Goal: Task Accomplishment & Management: Manage account settings

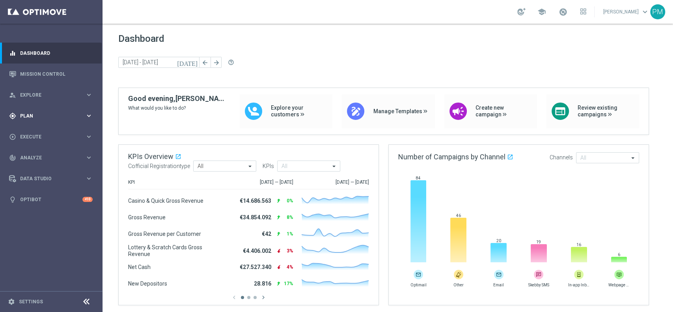
click at [35, 117] on span "Plan" at bounding box center [52, 116] width 65 height 5
click at [39, 135] on link "Target Groups" at bounding box center [52, 132] width 62 height 6
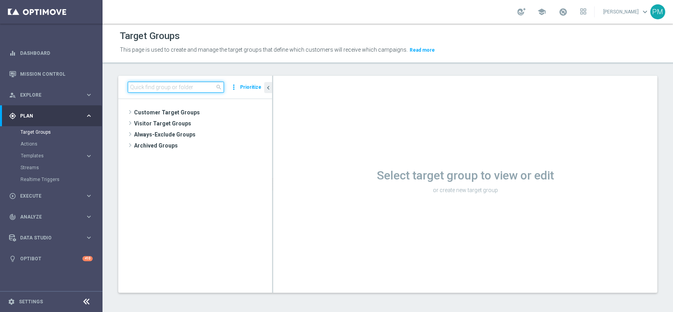
click at [175, 89] on input at bounding box center [176, 87] width 96 height 11
paste input "Multi Talent ggr nb lm > 1000 1st Sport NO saldo"
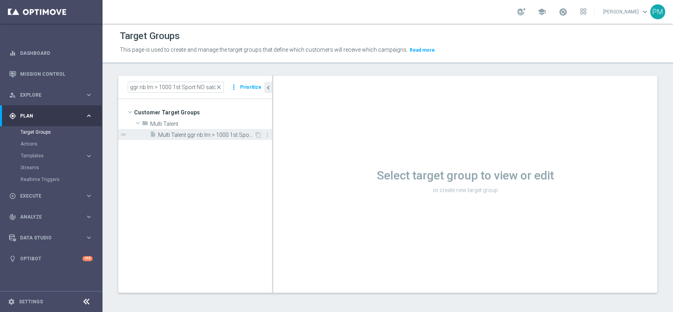
click at [231, 132] on span "Multi Talent ggr nb lm > 1000 1st Sport no saldo" at bounding box center [206, 135] width 96 height 7
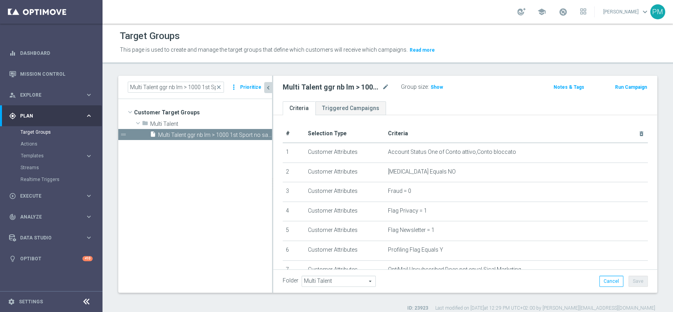
click at [270, 86] on icon "chevron_left" at bounding box center [268, 87] width 7 height 7
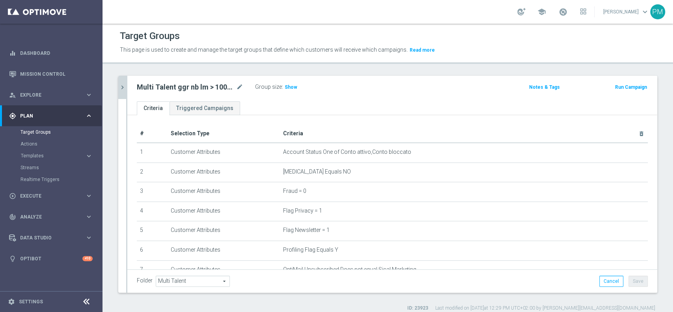
click at [378, 73] on div "Target Groups This page is used to create and manage the target groups that def…" at bounding box center [388, 168] width 570 height 288
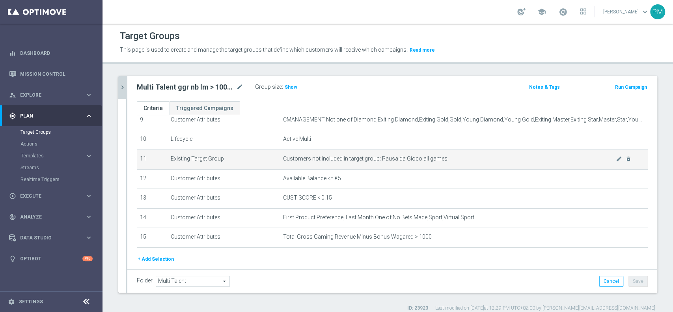
scroll to position [190, 0]
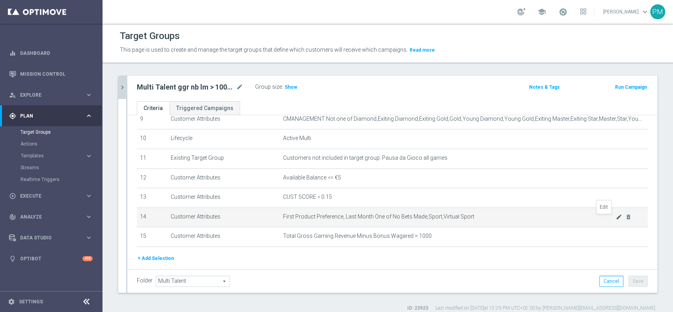
click at [616, 217] on icon "mode_edit" at bounding box center [619, 217] width 6 height 6
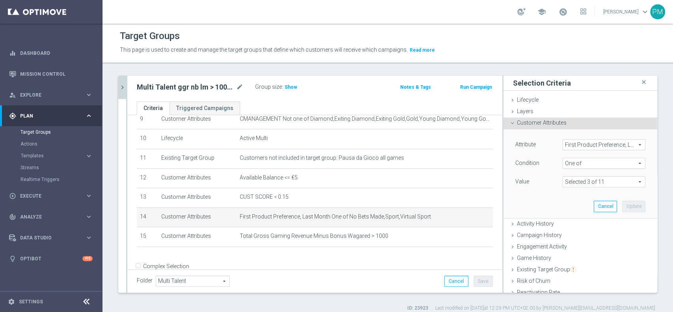
click at [589, 177] on span at bounding box center [604, 182] width 82 height 10
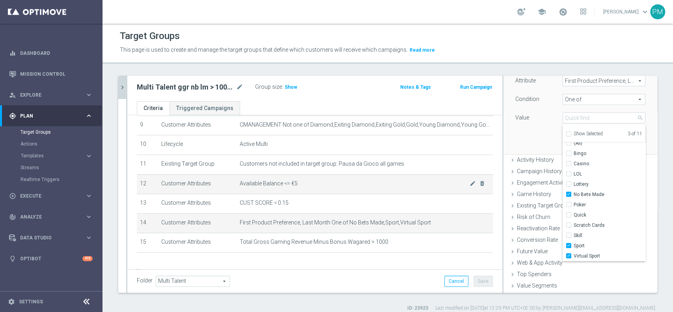
scroll to position [180, 0]
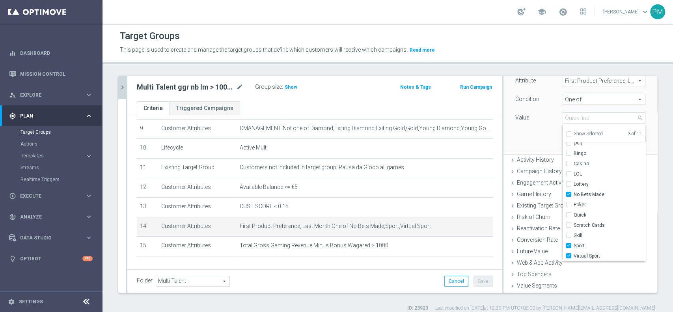
click at [125, 85] on icon "chevron_right" at bounding box center [122, 87] width 7 height 7
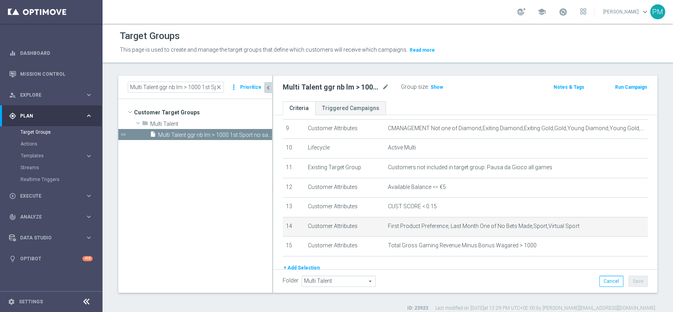
scroll to position [12, 0]
click at [160, 86] on input "Multi Talent ggr nb lm > 1000 1st Sport NO saldo" at bounding box center [176, 87] width 96 height 11
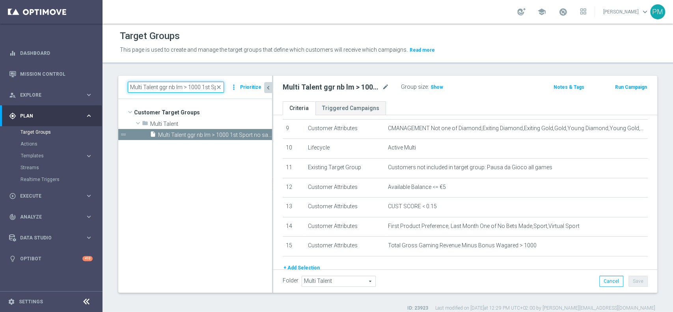
paste input "tra 500 e"
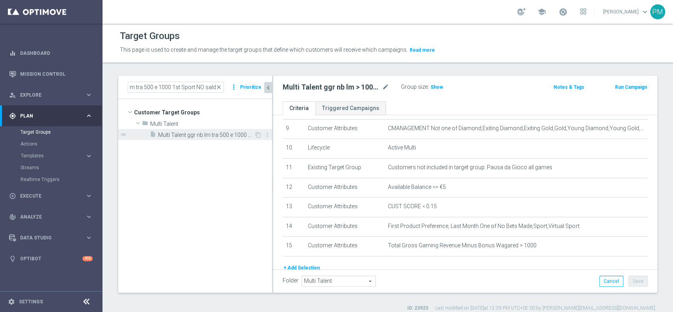
click at [189, 132] on span "Multi Talent ggr nb lm tra 500 e 1000 1st Sport NO saldo" at bounding box center [206, 135] width 96 height 7
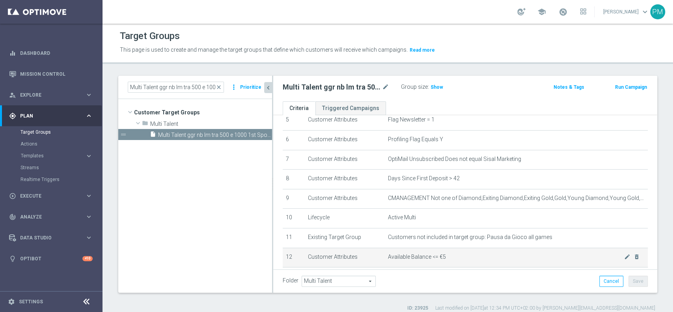
scroll to position [104, 0]
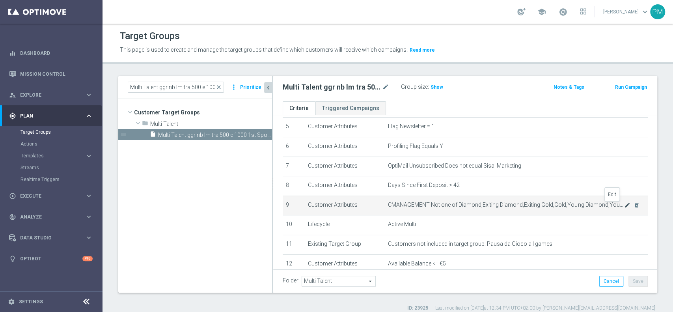
click at [624, 205] on icon "mode_edit" at bounding box center [627, 205] width 6 height 6
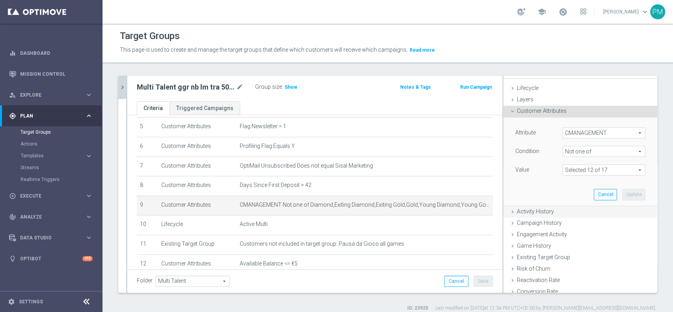
scroll to position [0, 0]
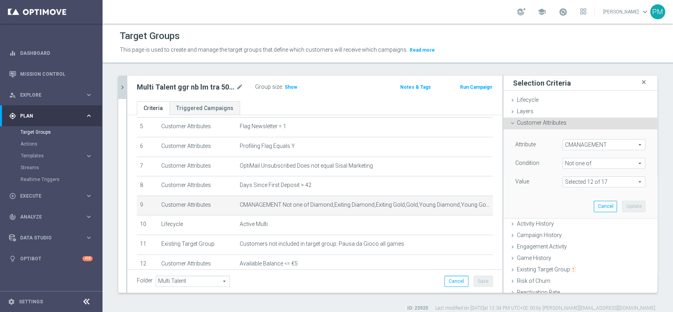
click at [640, 82] on icon "close" at bounding box center [644, 82] width 8 height 11
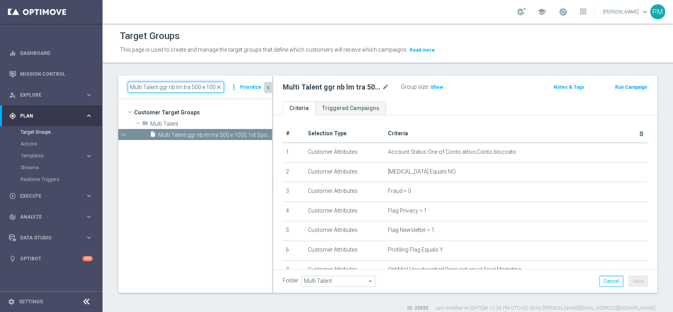
click at [204, 90] on input "Multi Talent ggr nb lm tra 500 e 1000 1st Sport NO saldo" at bounding box center [176, 87] width 96 height 11
paste input "0 e 5"
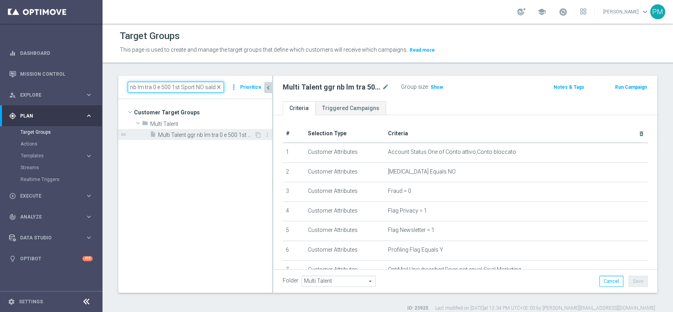
type input "Multi Talent ggr nb lm tra 0 e 500 1st Sport NO saldo"
click at [205, 136] on span "Multi Talent ggr nb lm tra 0 e 500 1st Sport NO saldo" at bounding box center [206, 135] width 96 height 7
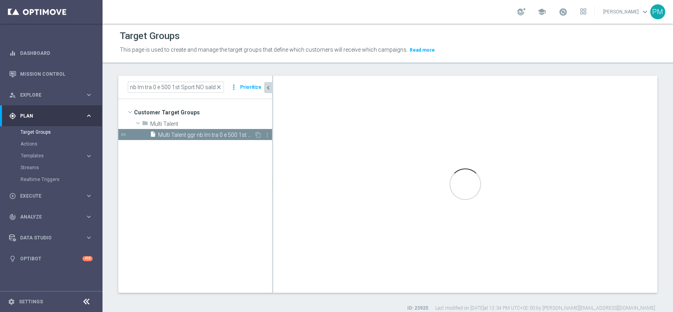
scroll to position [0, 0]
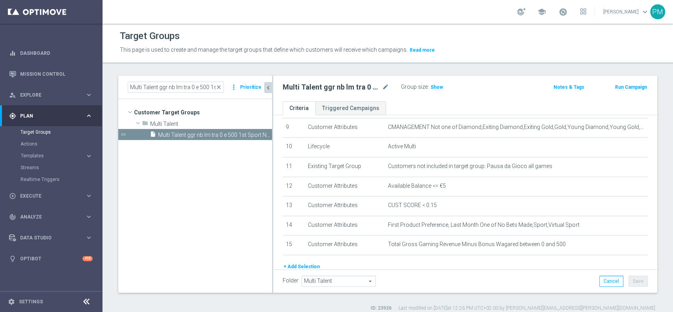
scroll to position [196, 0]
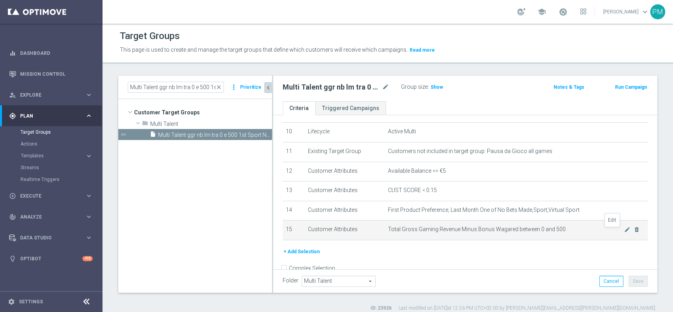
click at [624, 231] on icon "mode_edit" at bounding box center [627, 229] width 6 height 6
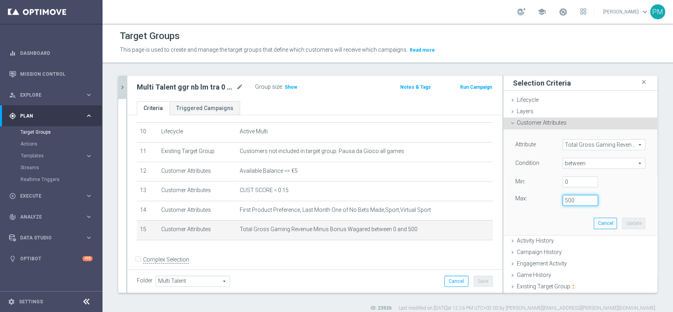
drag, startPoint x: 565, startPoint y: 199, endPoint x: 537, endPoint y: 200, distance: 28.0
click at [537, 200] on div "Max: 500" at bounding box center [580, 200] width 142 height 11
type input "499.999"
click at [622, 220] on button "Update" at bounding box center [633, 223] width 23 height 11
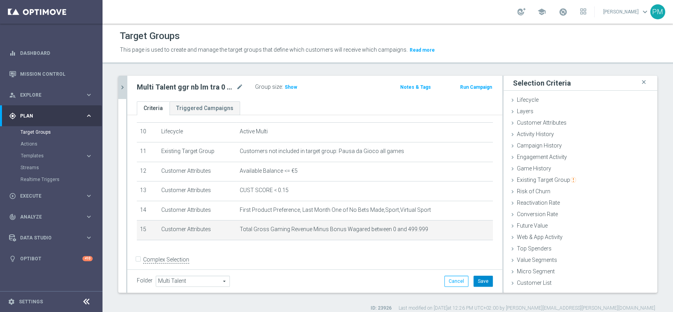
click at [473, 283] on button "Save" at bounding box center [482, 281] width 19 height 11
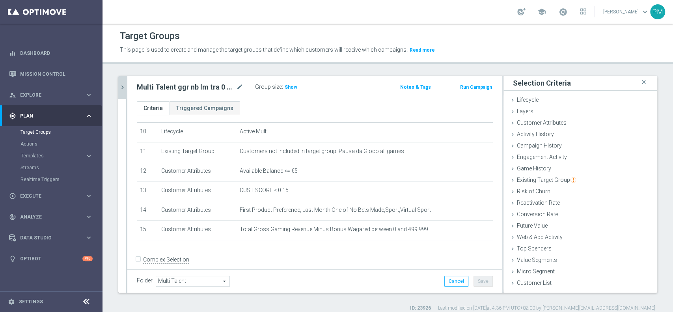
click at [121, 87] on icon "chevron_right" at bounding box center [122, 87] width 7 height 7
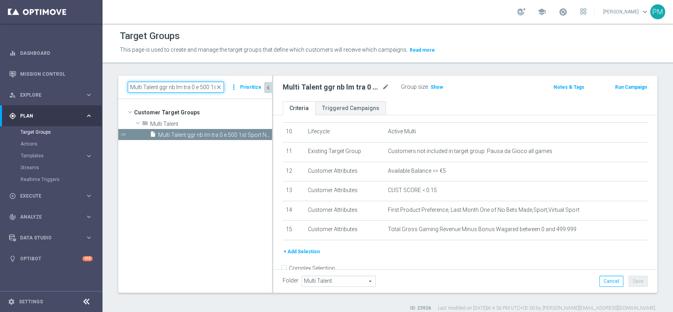
click at [178, 86] on input "Multi Talent ggr nb lm tra 0 e 500 1st Sport NO saldo" at bounding box center [176, 87] width 96 height 11
paste input "> 0 1st Sport"
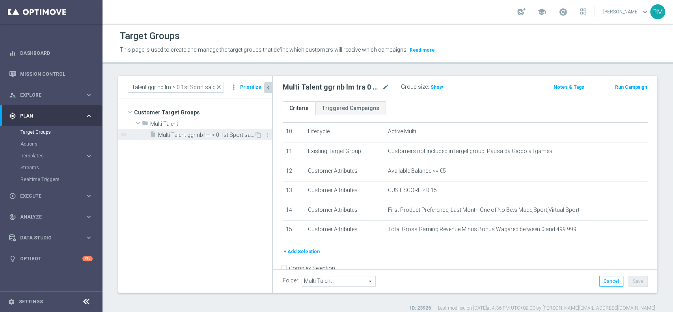
click at [205, 133] on span "Multi Talent ggr nb lm > 0 1st Sport saldo" at bounding box center [206, 135] width 96 height 7
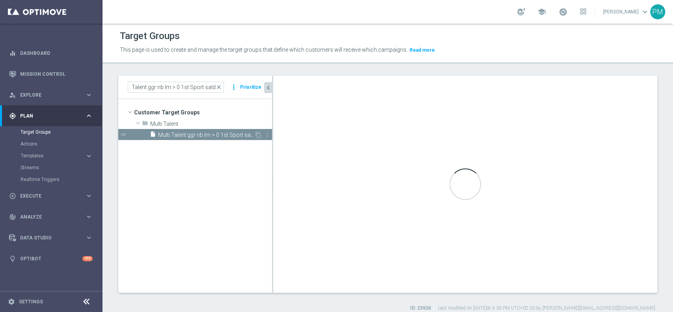
scroll to position [0, 0]
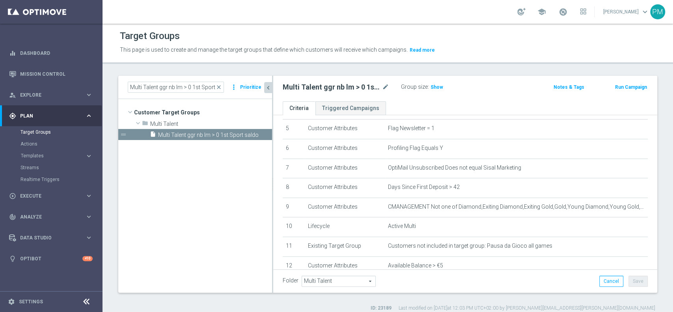
scroll to position [155, 0]
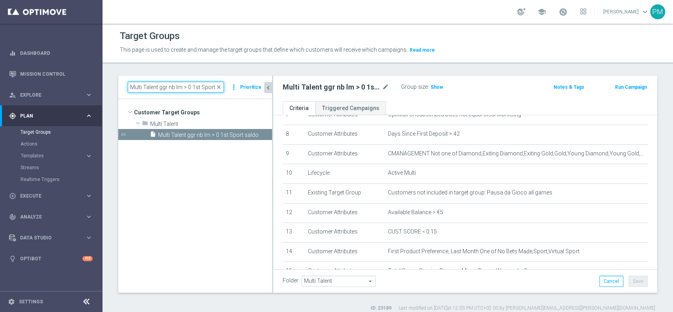
click at [190, 89] on input "Multi Talent ggr nb lm > 0 1st Sport saldo" at bounding box center [176, 87] width 96 height 11
paste input "Master Low 1st Sport lm"
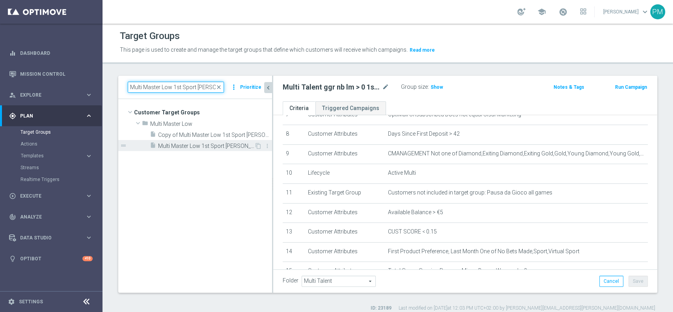
type input "Multi Master Low 1st Sport lm saldo"
click at [201, 146] on span "Multi Master Low 1st Sport lm saldo" at bounding box center [206, 146] width 96 height 7
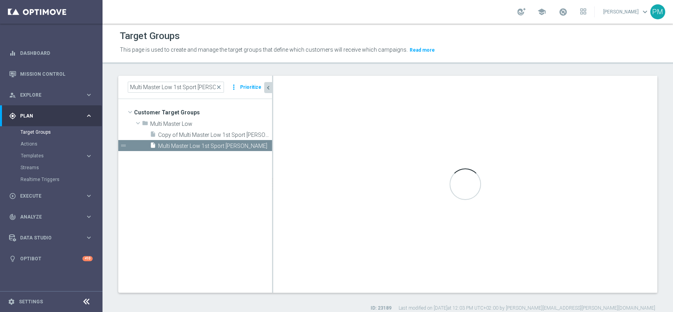
type input "Multi Master Low"
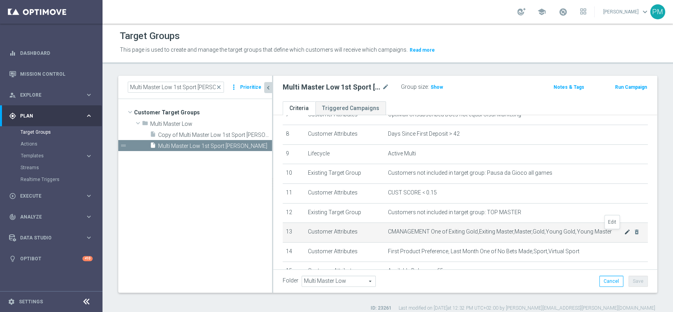
click at [624, 235] on icon "mode_edit" at bounding box center [627, 232] width 6 height 6
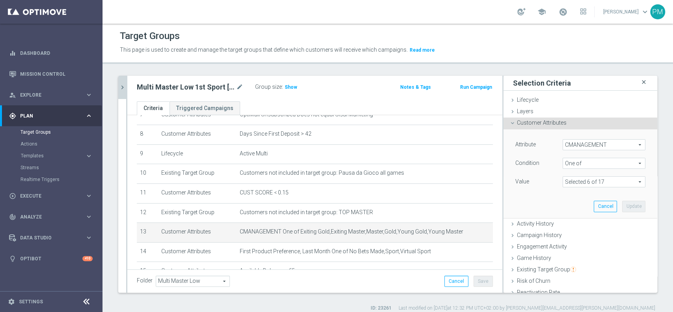
click at [640, 80] on icon "close" at bounding box center [644, 82] width 8 height 11
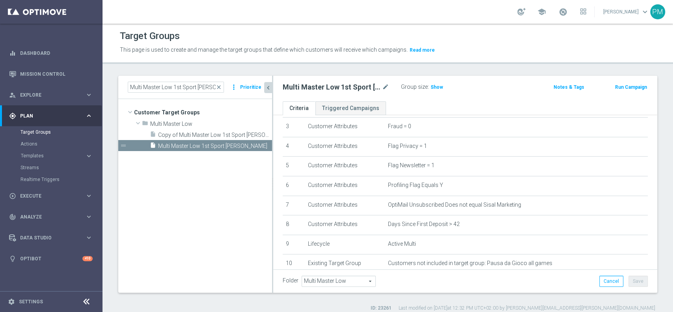
scroll to position [64, 0]
click at [197, 87] on input "Multi Master Low 1st Sport lm saldo" at bounding box center [176, 87] width 96 height 11
paste input "NO"
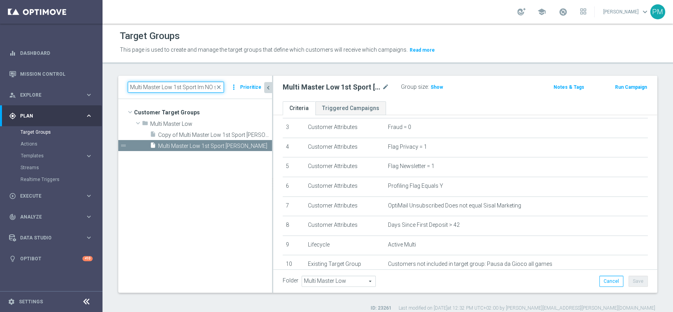
scroll to position [0, 9]
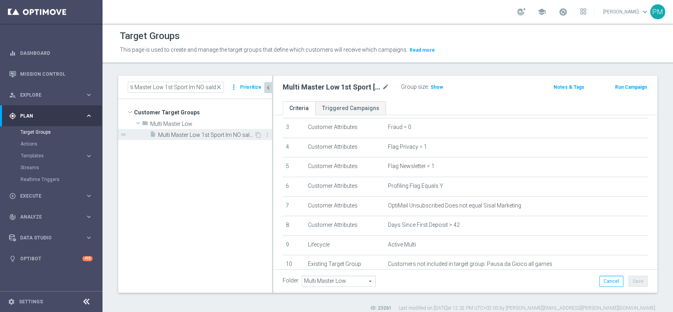
click at [209, 138] on div "insert_drive_file Multi Master Low 1st Sport lm NO saldo" at bounding box center [202, 134] width 104 height 11
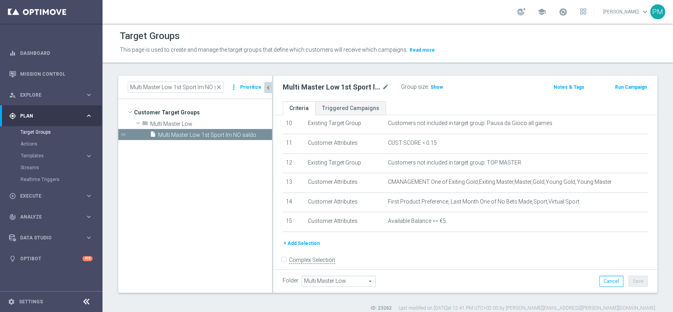
scroll to position [205, 0]
click at [198, 87] on input "Multi Master Low 1st Sport lm NO saldo" at bounding box center [176, 87] width 96 height 11
paste input "Reactivated Talent ggr nb lm > 0 1st Sport lm"
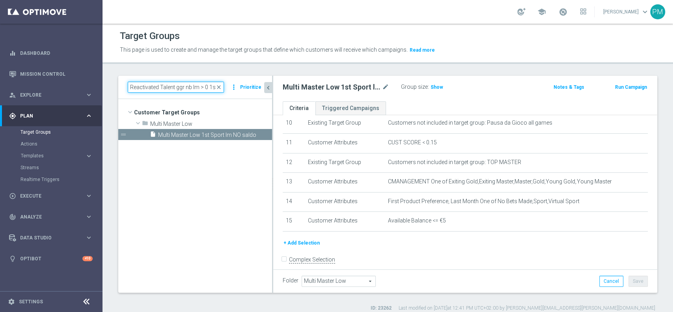
scroll to position [0, 21]
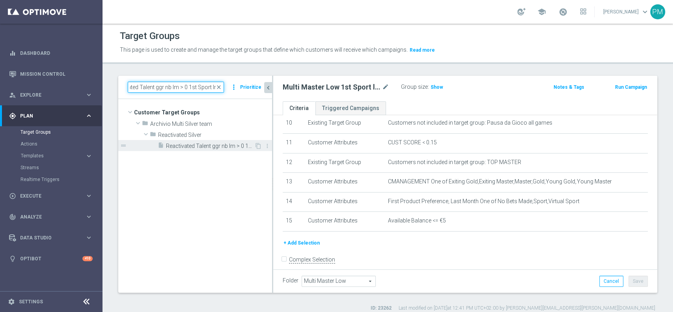
type input "Reactivated Talent ggr nb lm > 0 1st Sport lm"
click at [214, 147] on span "Reactivated Talent ggr nb lm > 0 1st Sport lm" at bounding box center [210, 146] width 88 height 7
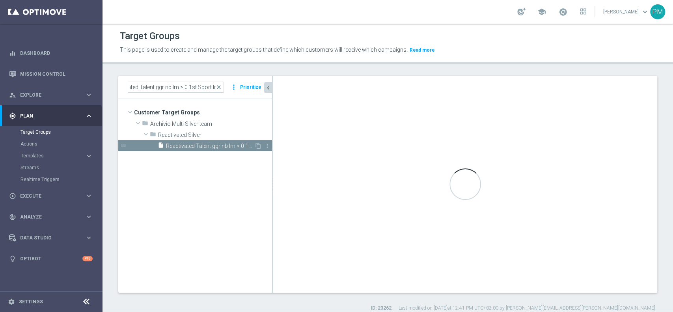
scroll to position [0, 0]
type input "Reactivated Silver"
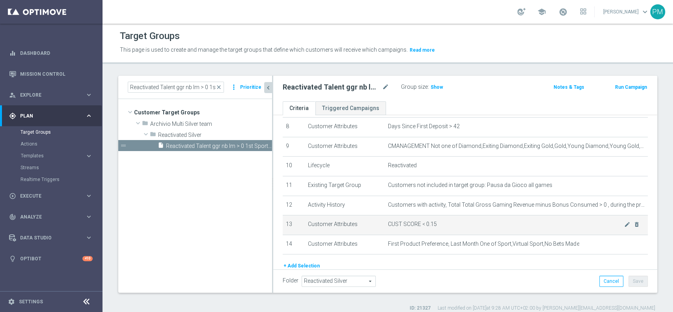
scroll to position [162, 0]
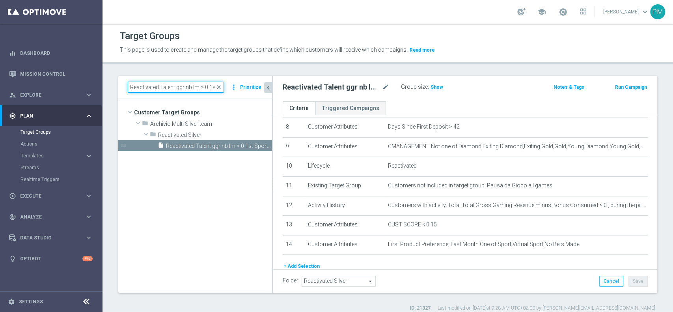
click at [200, 87] on input "Reactivated Talent ggr nb lm > 0 1st Sport lm" at bounding box center [176, 87] width 96 height 11
paste input "Master Low 1st Sport"
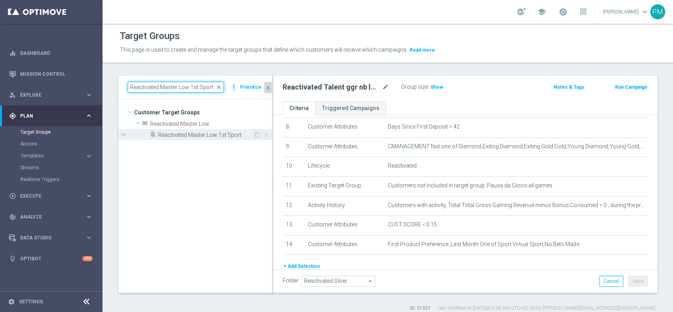
type input "Reactivated Master Low 1st Sport"
click at [201, 134] on span "Reactivated Master Low 1st Sport" at bounding box center [205, 135] width 95 height 7
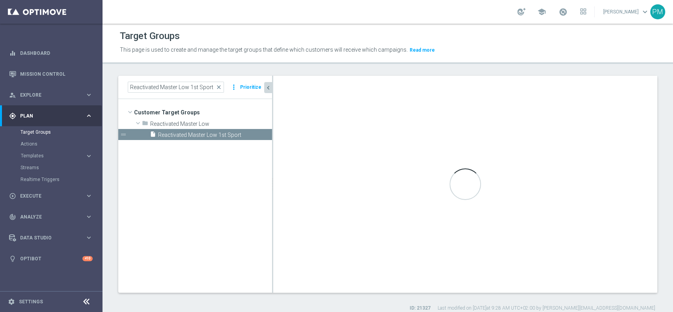
type input "Reactivated Master Low"
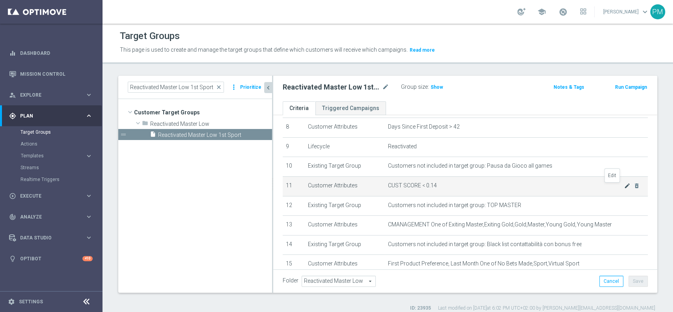
click at [624, 186] on icon "mode_edit" at bounding box center [627, 186] width 6 height 6
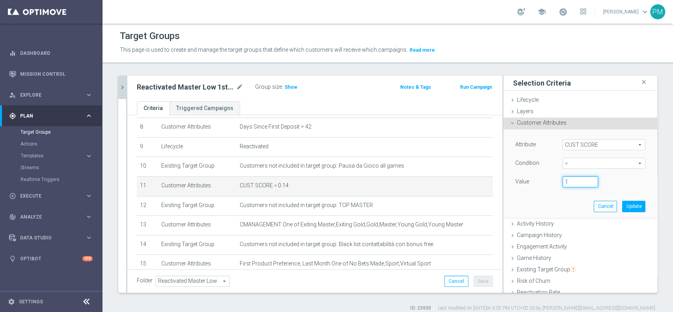
click at [578, 178] on input "1" at bounding box center [580, 181] width 35 height 11
click at [563, 184] on input "1" at bounding box center [580, 181] width 35 height 11
type input "0.15"
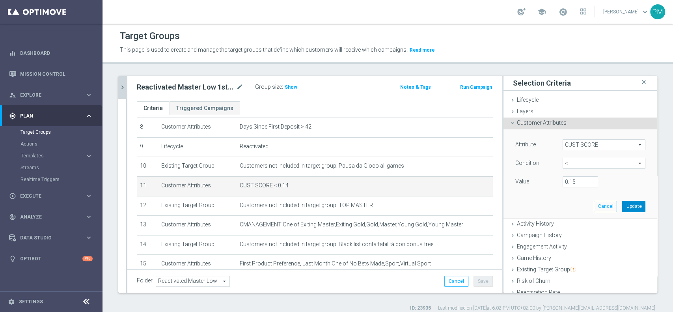
click at [622, 206] on button "Update" at bounding box center [633, 206] width 23 height 11
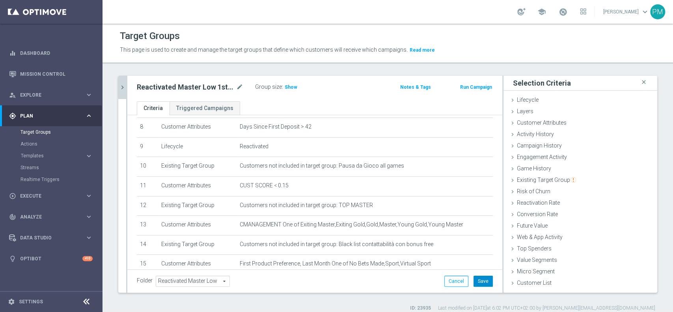
click at [474, 279] on button "Save" at bounding box center [482, 281] width 19 height 11
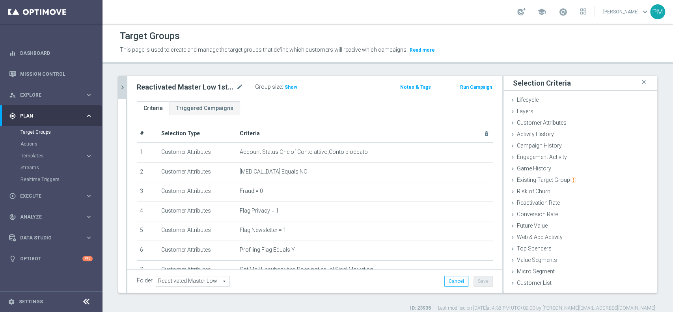
click at [122, 94] on button "chevron_right" at bounding box center [122, 87] width 8 height 23
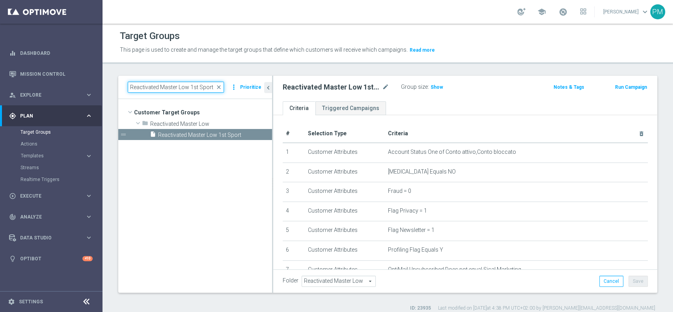
click at [188, 84] on input "Reactivated Master Low 1st Sport" at bounding box center [176, 87] width 96 height 11
paste input "Churn 0-12M Talent ggr nb > 1500 1st Sport lftime"
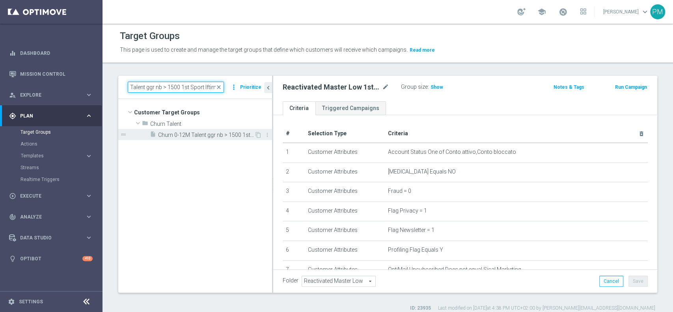
type input "Churn 0-12M Talent ggr nb > 1500 1st Sport lftime"
click at [205, 137] on span "Churn 0-12M Talent ggr nb > 1500 1st Sport lftime" at bounding box center [206, 135] width 96 height 7
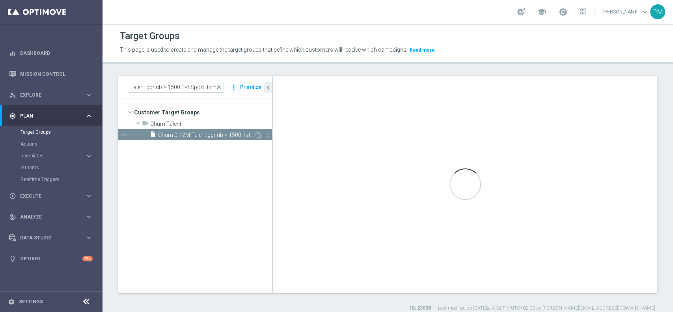
scroll to position [0, 0]
type input "Churn Talent"
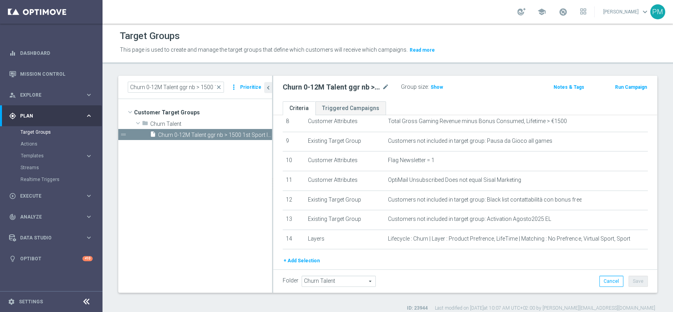
scroll to position [170, 0]
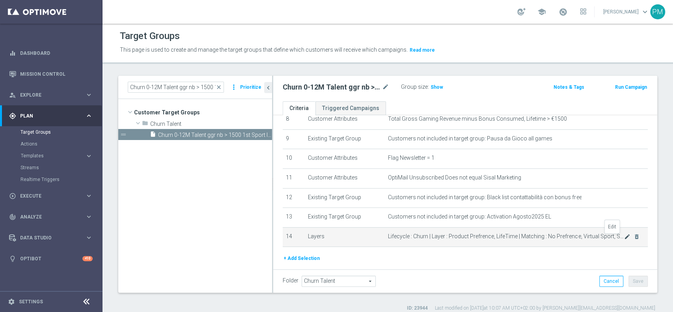
click at [624, 239] on icon "mode_edit" at bounding box center [627, 236] width 6 height 6
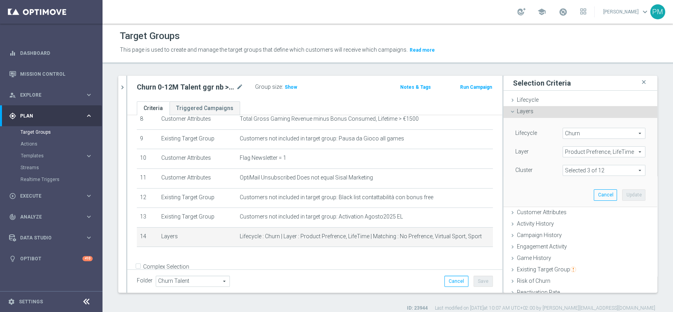
click at [623, 170] on span at bounding box center [604, 170] width 82 height 10
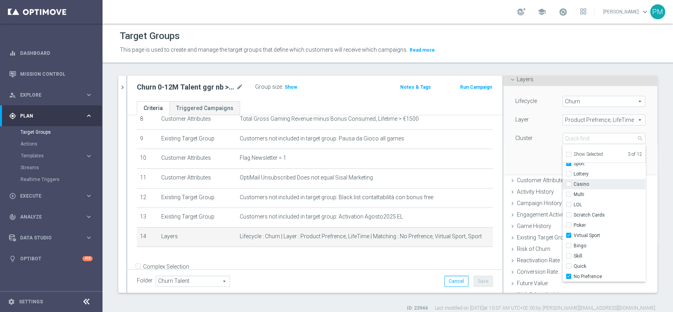
scroll to position [21, 0]
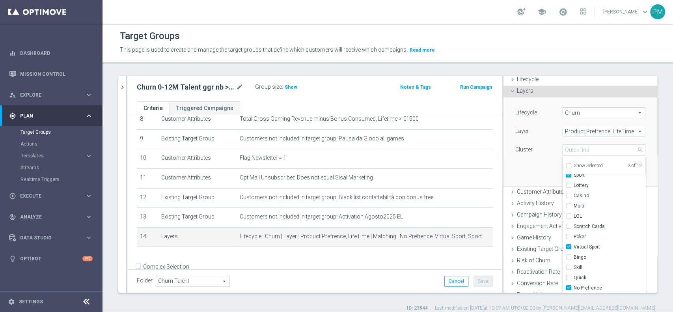
click at [375, 260] on div "+ Add Selection" at bounding box center [315, 257] width 368 height 6
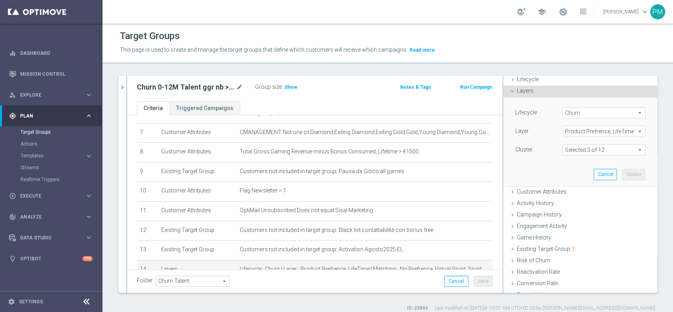
scroll to position [183, 0]
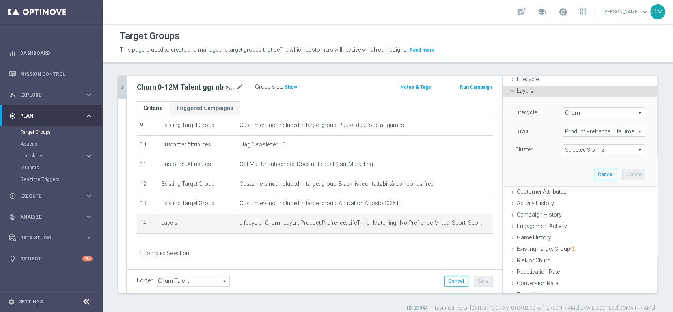
click at [122, 86] on icon "chevron_right" at bounding box center [122, 87] width 7 height 7
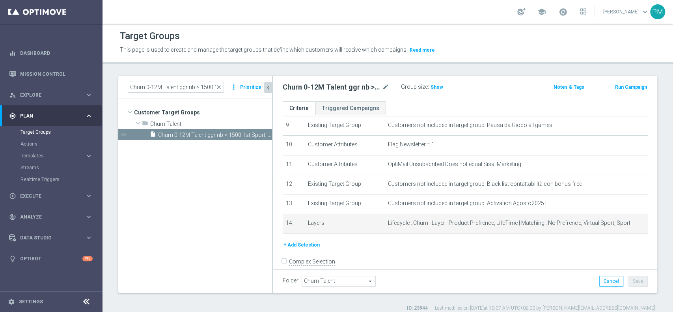
scroll to position [12, 0]
click at [192, 90] on input "Churn 0-12M Talent ggr nb > 1500 1st Sport lftime" at bounding box center [176, 87] width 96 height 11
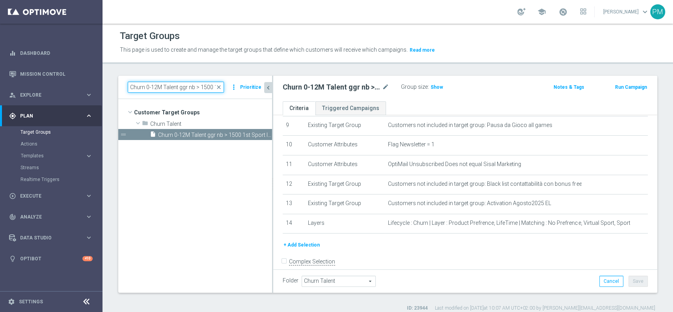
click at [192, 90] on input "Churn 0-12M Talent ggr nb > 1500 1st Sport lftime" at bounding box center [176, 87] width 96 height 11
paste input "tra 500 e"
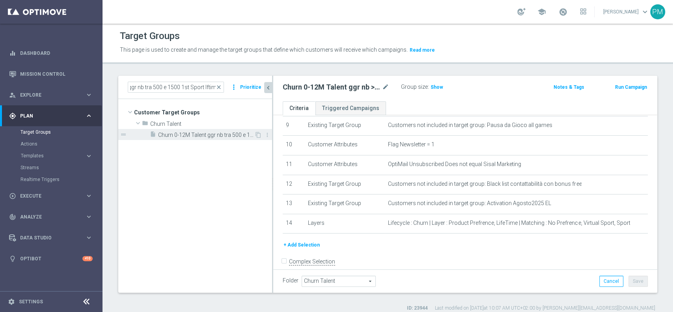
click at [210, 132] on span "Churn 0-12M Talent ggr nb tra 500 e 1500 1st Sport lftime" at bounding box center [206, 135] width 96 height 7
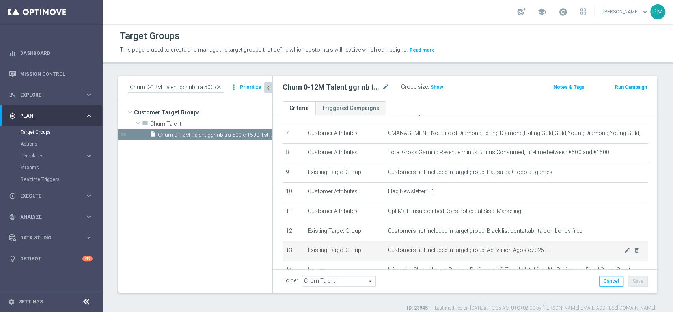
scroll to position [136, 0]
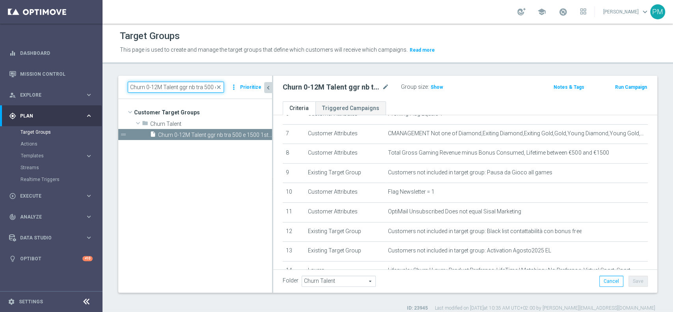
click at [194, 84] on input "Churn 0-12M Talent ggr nb tra 500 e 1500 1st Sport lftime" at bounding box center [176, 87] width 96 height 11
paste input "0 e"
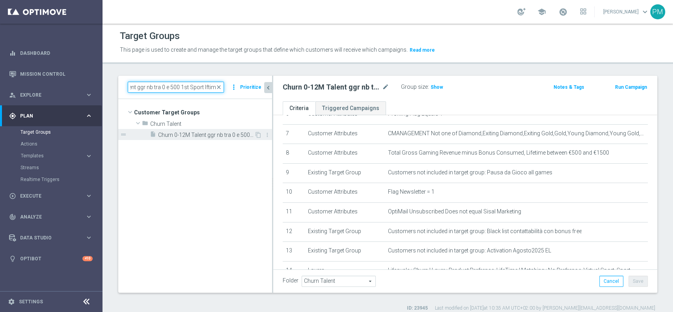
type input "Churn 0-12M Talent ggr nb tra 0 e 500 1st Sport lftime"
click at [208, 133] on span "Churn 0-12M Talent ggr nb tra 0 e 500 1st Sport lftime" at bounding box center [206, 135] width 96 height 7
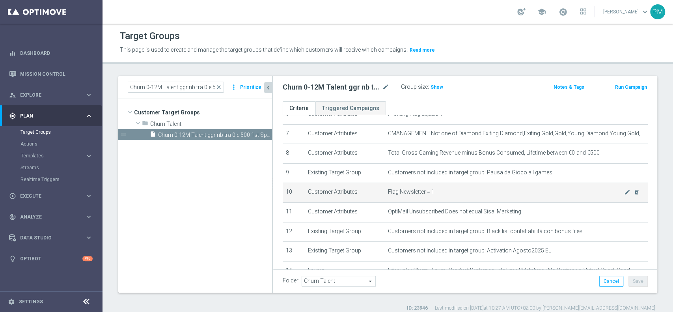
scroll to position [131, 0]
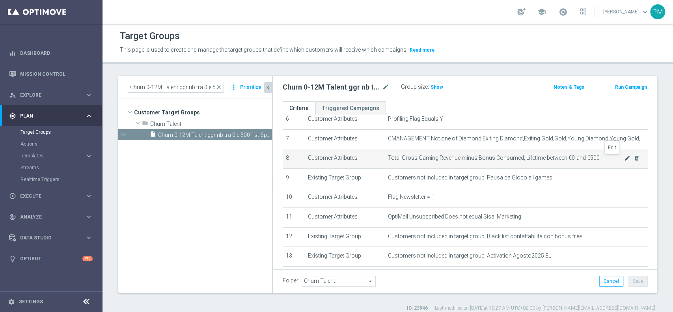
click at [624, 159] on icon "mode_edit" at bounding box center [627, 158] width 6 height 6
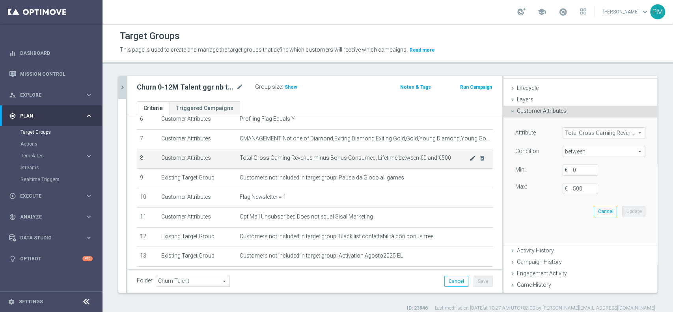
scroll to position [0, 0]
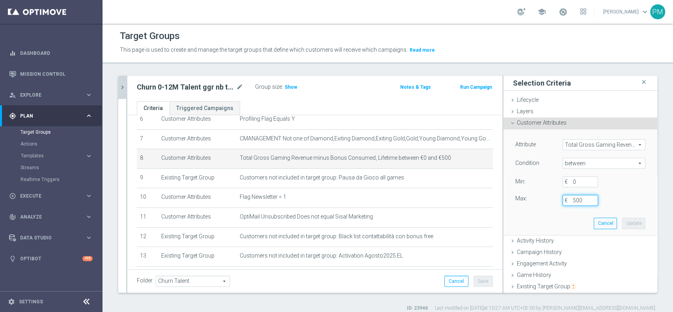
drag, startPoint x: 575, startPoint y: 200, endPoint x: 543, endPoint y: 196, distance: 32.2
click at [543, 196] on div "Max: 500 €" at bounding box center [580, 200] width 142 height 11
type input "499.999"
click at [622, 222] on button "Update" at bounding box center [633, 223] width 23 height 11
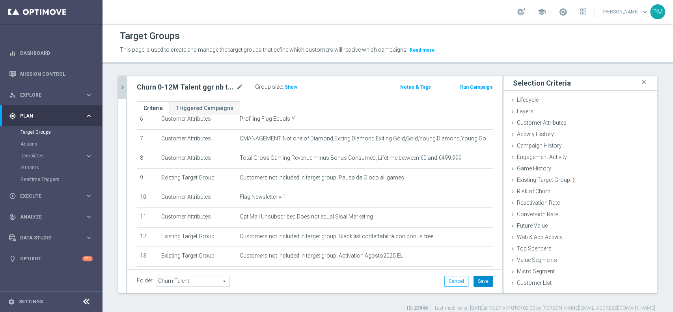
click at [473, 276] on button "Save" at bounding box center [482, 281] width 19 height 11
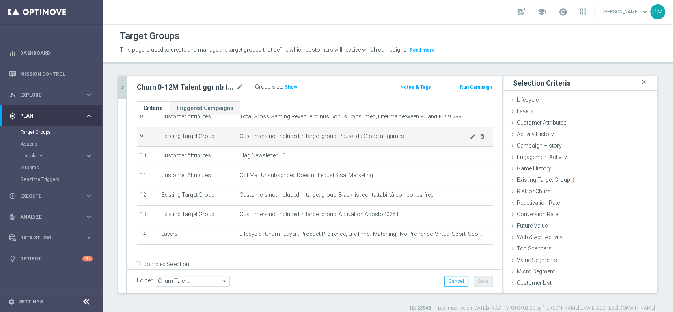
scroll to position [181, 0]
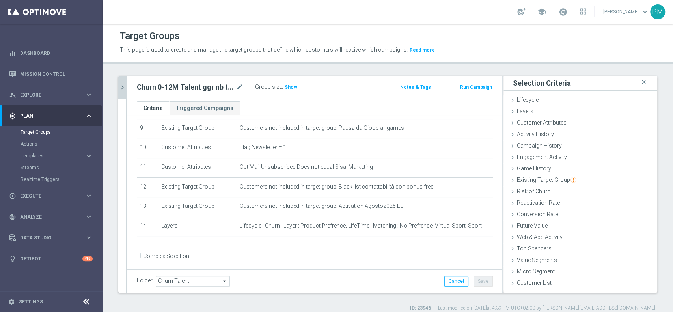
click at [124, 88] on icon "chevron_right" at bounding box center [122, 87] width 7 height 7
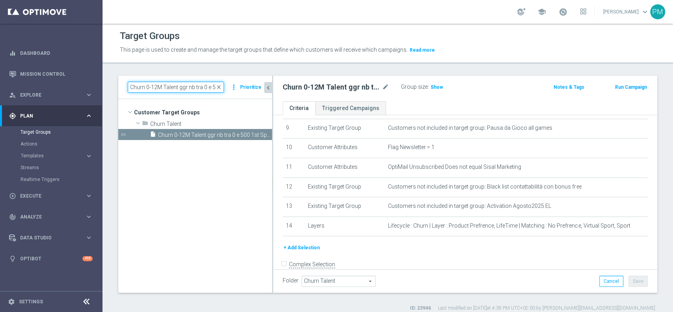
click at [168, 84] on input "Churn 0-12M Talent ggr nb tra 0 e 500 1st Sport lftime" at bounding box center [176, 87] width 96 height 11
paste input "Multi Talent ggr nb lm > 1000 1st Sport NO saldo"
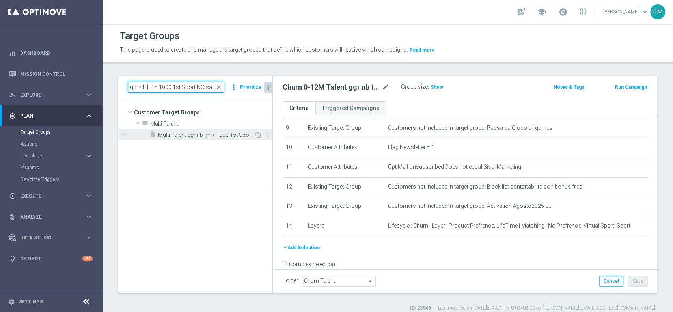
type input "Multi Talent ggr nb lm > 1000 1st Sport NO saldo"
click at [192, 138] on div "insert_drive_file Multi Talent ggr nb lm > 1000 1st Sport no saldo" at bounding box center [202, 134] width 104 height 11
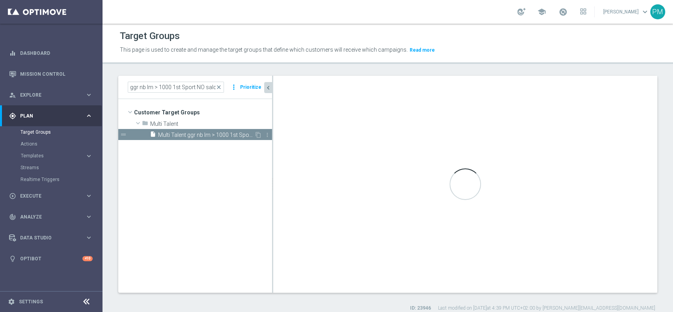
scroll to position [0, 0]
type input "Multi Talent"
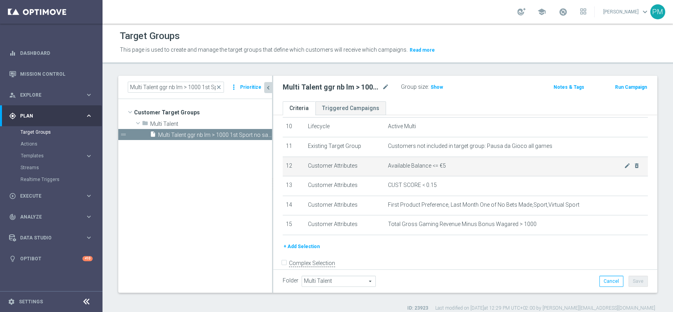
scroll to position [202, 0]
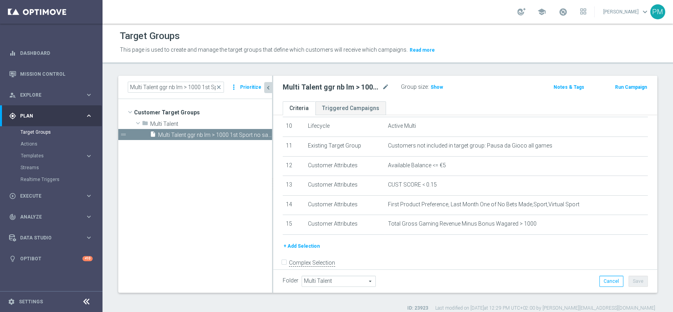
click at [293, 250] on button "+ Add Selection" at bounding box center [302, 246] width 38 height 9
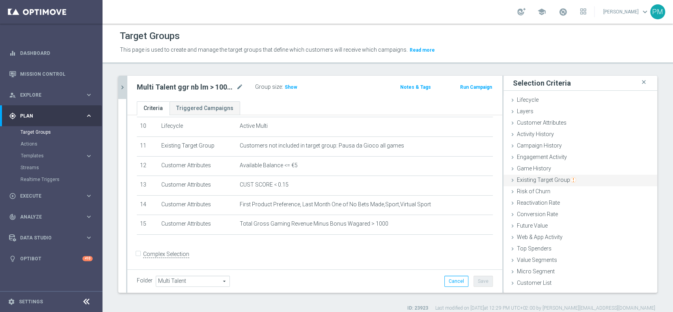
click at [546, 180] on span "Existing Target Group" at bounding box center [546, 180] width 59 height 6
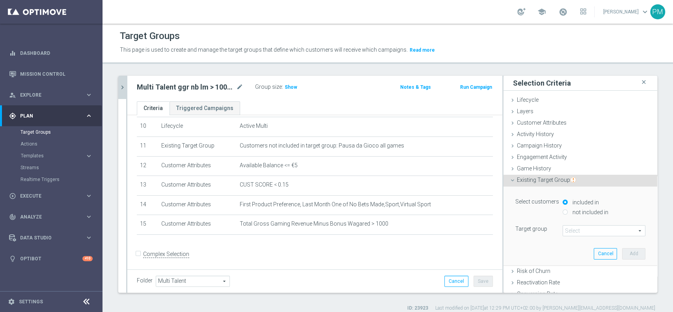
click at [563, 215] on div "not included in" at bounding box center [604, 213] width 83 height 10
click at [563, 213] on input "not included in" at bounding box center [565, 211] width 5 height 5
radio input "true"
click at [568, 229] on span at bounding box center [604, 231] width 82 height 10
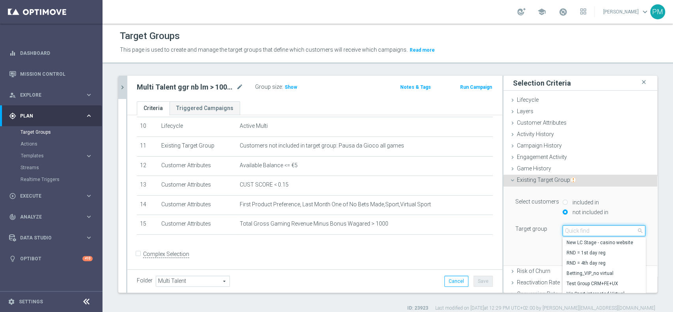
click at [568, 229] on input "search" at bounding box center [604, 230] width 83 height 11
type input "black l"
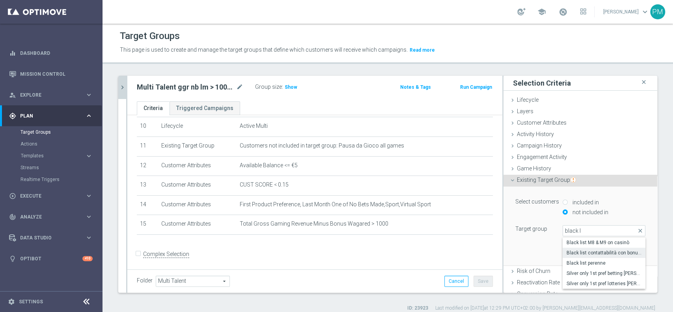
click at [586, 250] on span "Black list contattabilità con bonus free" at bounding box center [604, 253] width 75 height 6
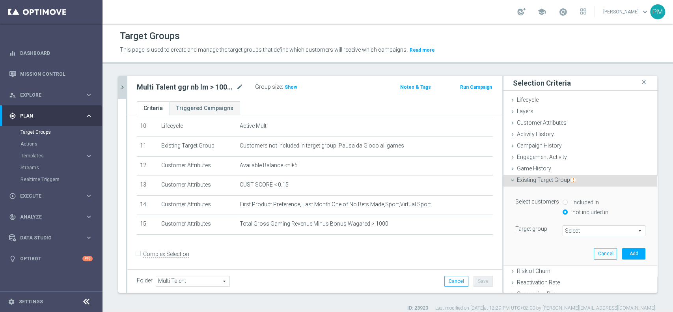
type input "Black list contattabilità con bonus free"
click at [622, 253] on button "Add" at bounding box center [633, 253] width 23 height 11
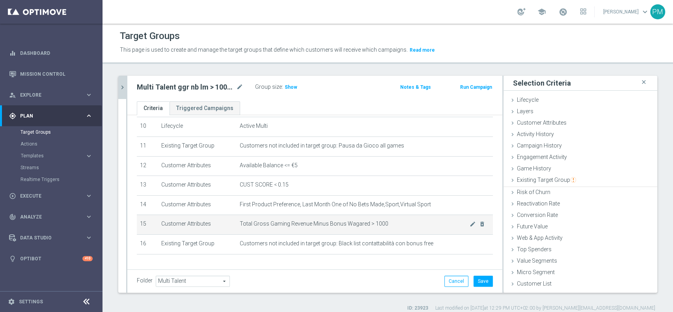
scroll to position [225, 0]
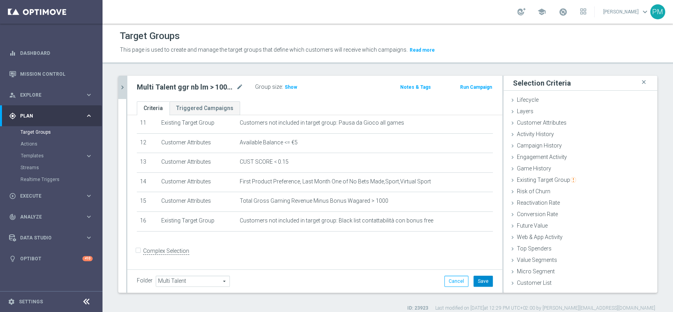
click at [484, 283] on button "Save" at bounding box center [482, 281] width 19 height 11
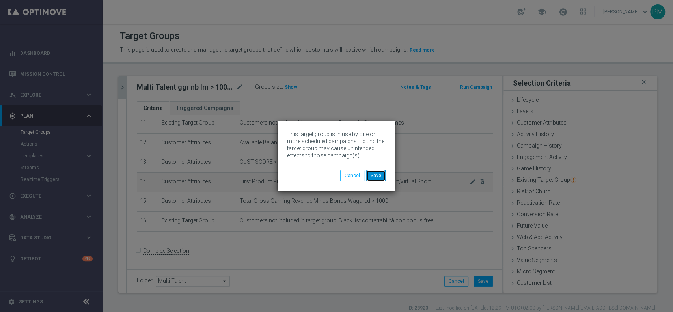
click at [375, 177] on button "Save" at bounding box center [375, 175] width 19 height 11
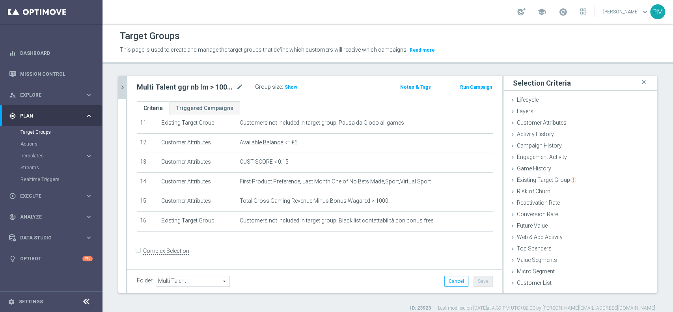
click at [121, 84] on icon "chevron_right" at bounding box center [122, 87] width 7 height 7
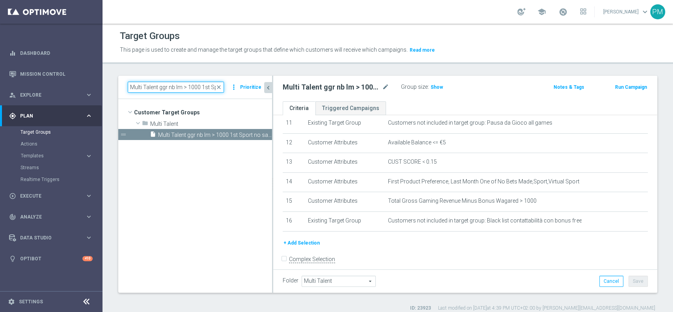
click at [149, 85] on input "Multi Talent ggr nb lm > 1000 1st Sport NO saldo" at bounding box center [176, 87] width 96 height 11
paste input "tra 500 e"
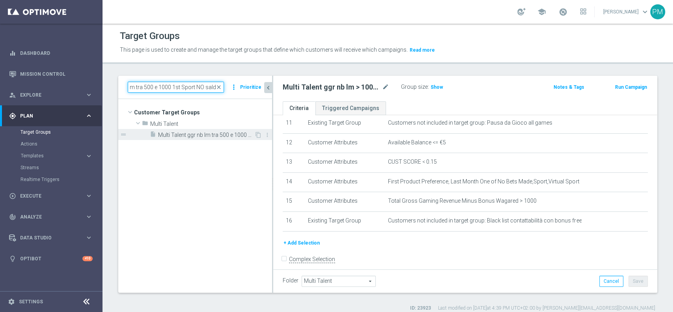
type input "Multi Talent ggr nb lm tra 500 e 1000 1st Sport NO saldo"
click at [194, 133] on span "Multi Talent ggr nb lm tra 500 e 1000 1st Sport NO saldo" at bounding box center [206, 135] width 96 height 7
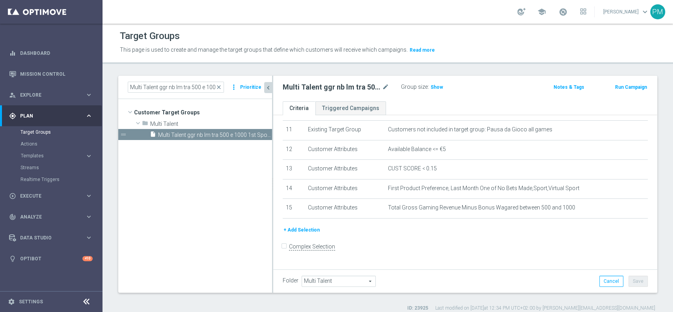
scroll to position [214, 0]
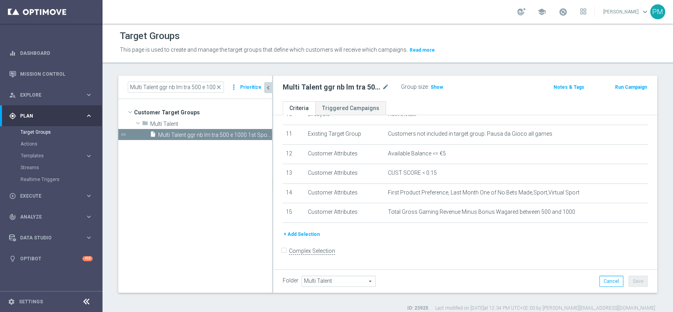
click at [302, 235] on button "+ Add Selection" at bounding box center [302, 234] width 38 height 9
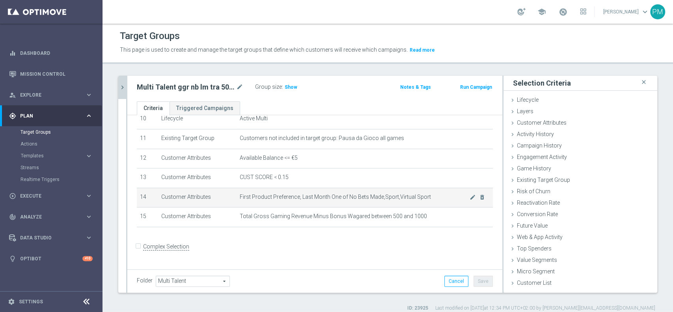
scroll to position [205, 0]
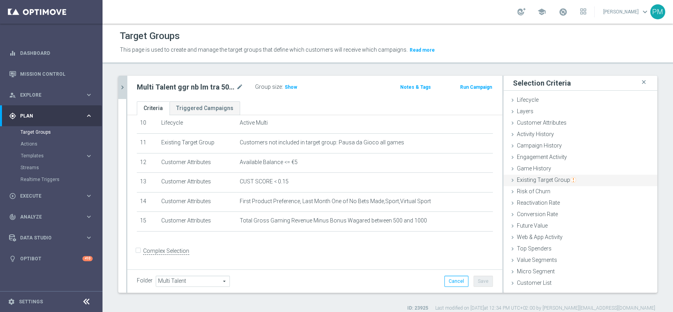
click at [548, 179] on span "Existing Target Group" at bounding box center [546, 180] width 59 height 6
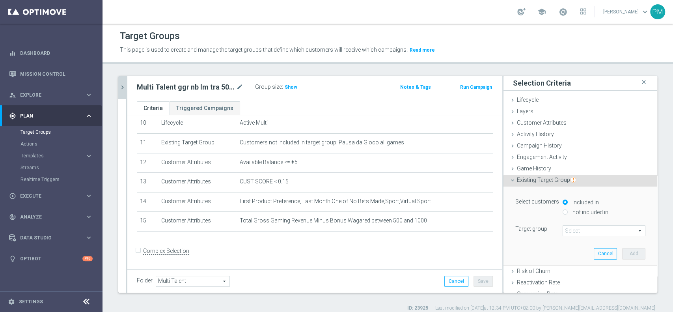
click at [563, 210] on input "not included in" at bounding box center [565, 211] width 5 height 5
radio input "true"
click at [570, 231] on span at bounding box center [604, 231] width 82 height 10
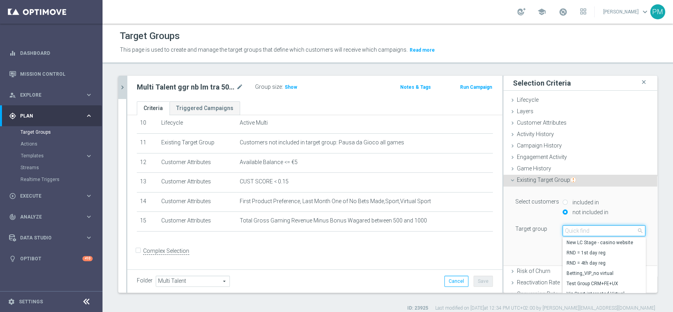
click at [570, 231] on input "search" at bounding box center [604, 230] width 83 height 11
type input "black lis"
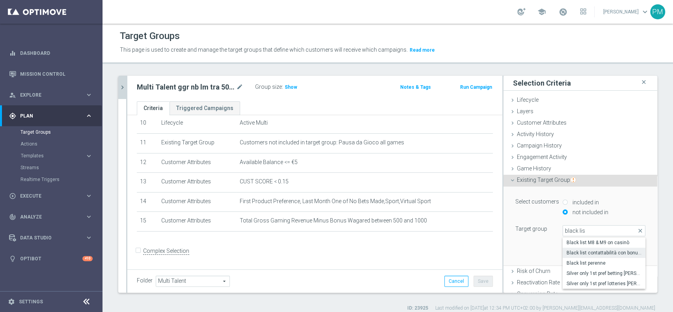
click at [584, 255] on span "Black list contattabilità con bonus free" at bounding box center [604, 253] width 75 height 6
type input "Black list contattabilità con bonus free"
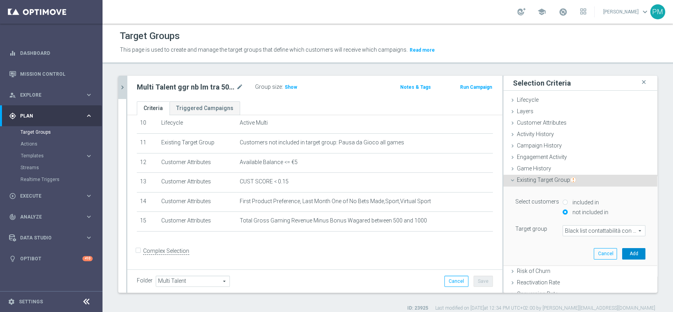
click at [622, 253] on button "Add" at bounding box center [633, 253] width 23 height 11
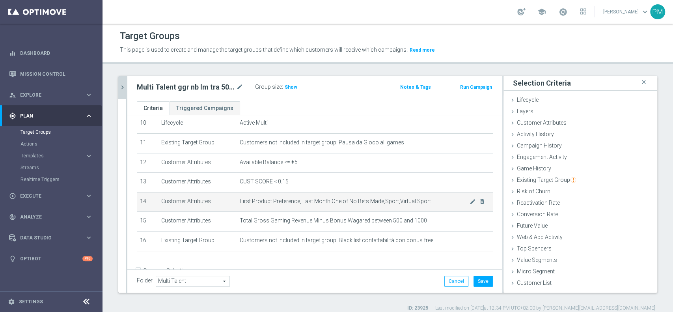
scroll to position [225, 0]
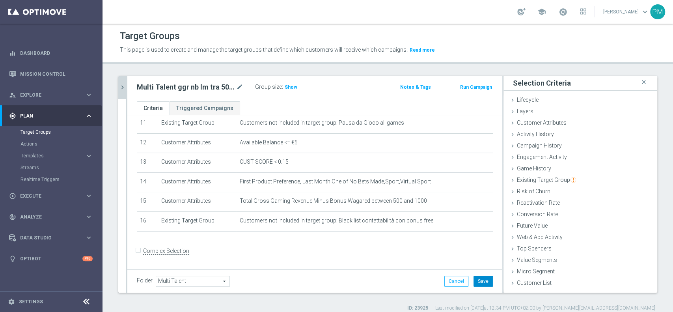
click at [473, 279] on button "Save" at bounding box center [482, 281] width 19 height 11
click at [123, 85] on icon "chevron_right" at bounding box center [122, 87] width 7 height 7
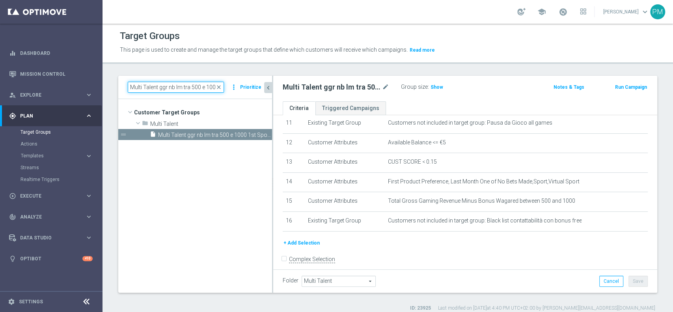
click at [199, 88] on input "Multi Talent ggr nb lm tra 500 e 1000 1st Sport NO saldo" at bounding box center [176, 87] width 96 height 11
paste input "0 e 5"
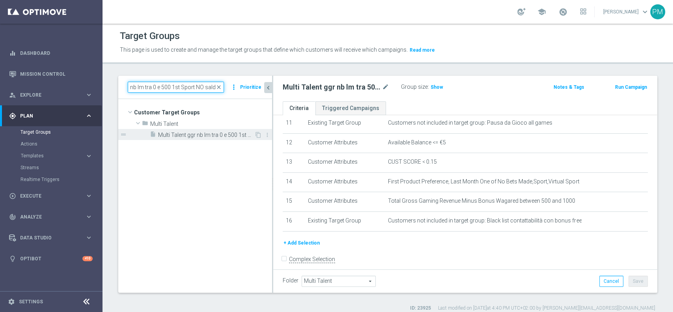
type input "Multi Talent ggr nb lm tra 0 e 500 1st Sport NO saldo"
click at [212, 135] on span "Multi Talent ggr nb lm tra 0 e 500 1st Sport NO saldo" at bounding box center [206, 135] width 96 height 7
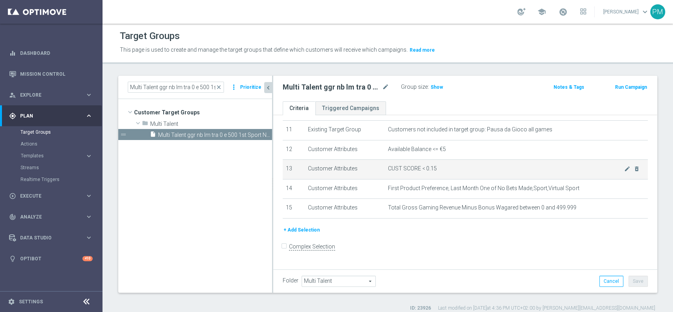
scroll to position [214, 0]
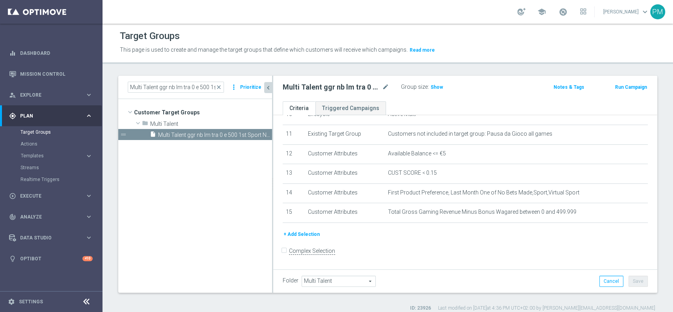
click at [300, 237] on button "+ Add Selection" at bounding box center [302, 234] width 38 height 9
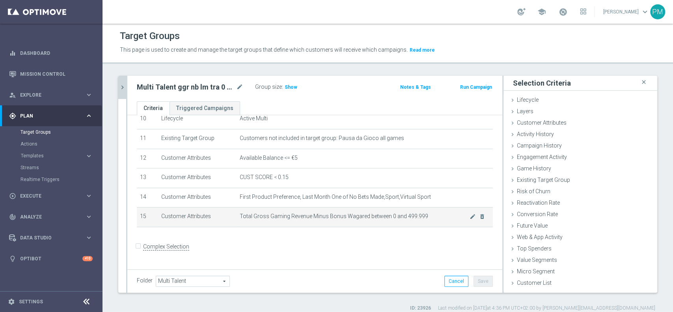
scroll to position [205, 0]
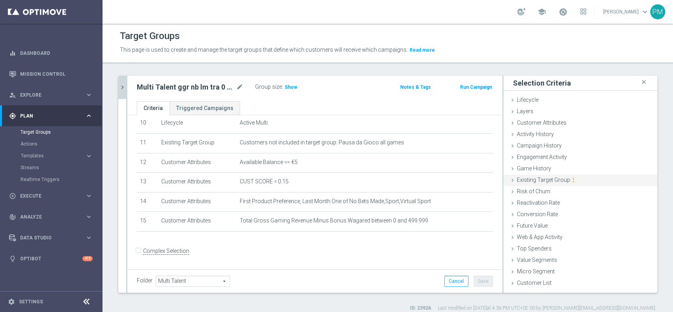
click at [557, 179] on span "Existing Target Group" at bounding box center [546, 180] width 59 height 6
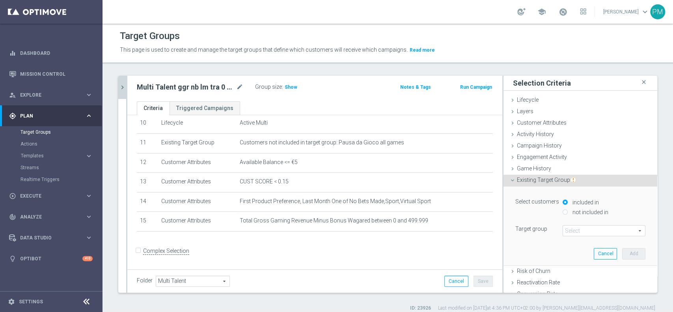
click at [563, 213] on input "not included in" at bounding box center [565, 211] width 5 height 5
radio input "true"
click at [568, 227] on span at bounding box center [604, 231] width 82 height 10
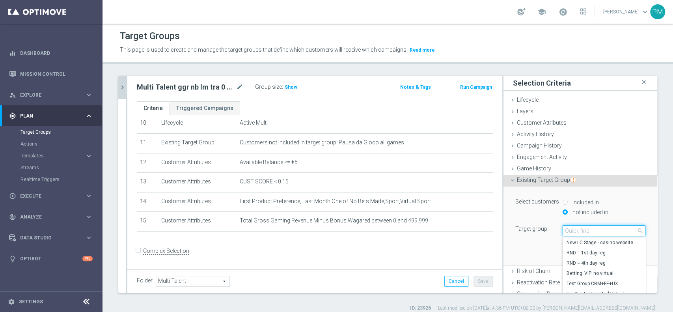
click at [568, 227] on input "search" at bounding box center [604, 230] width 83 height 11
type input "black lis"
click at [583, 248] on label "Black list contattabilità con bonus free" at bounding box center [604, 253] width 83 height 10
type input "Black list contattabilità con bonus free"
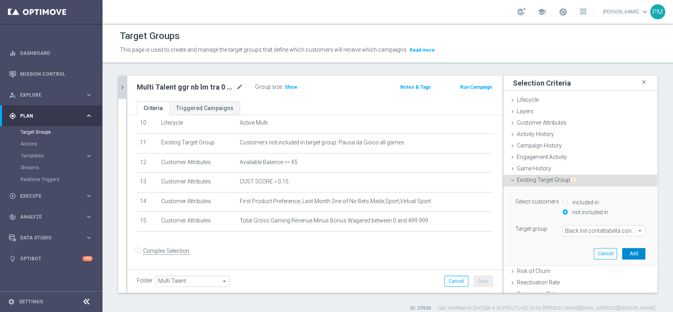
click at [622, 253] on button "Add" at bounding box center [633, 253] width 23 height 11
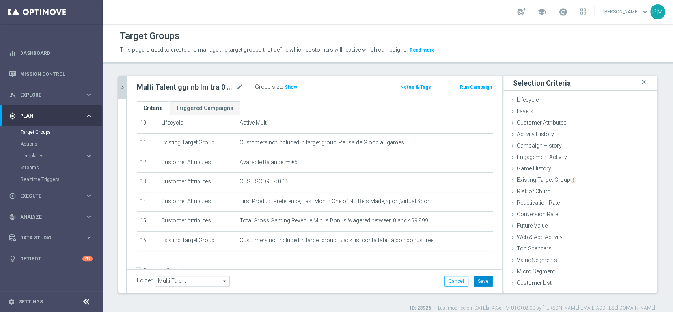
click at [483, 283] on button "Save" at bounding box center [482, 281] width 19 height 11
click at [119, 86] on icon "chevron_right" at bounding box center [122, 87] width 7 height 7
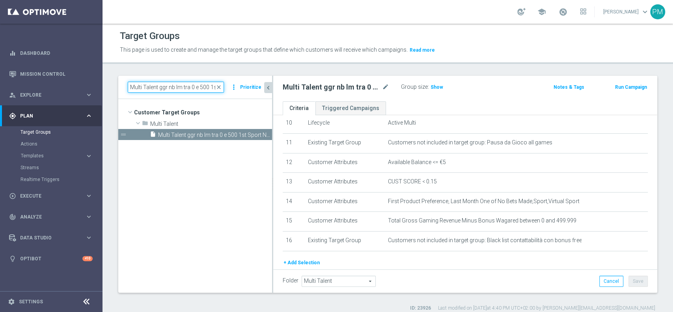
click at [186, 86] on input "Multi Talent ggr nb lm tra 0 e 500 1st Sport NO saldo" at bounding box center [176, 87] width 96 height 11
paste input "> 0 1st Sport"
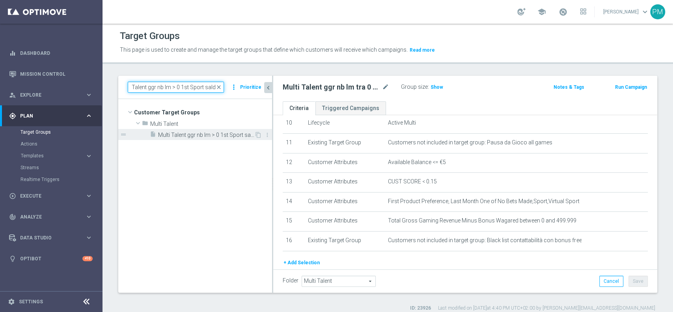
type input "Multi Talent ggr nb lm > 0 1st Sport saldo"
click at [205, 132] on span "Multi Talent ggr nb lm > 0 1st Sport saldo" at bounding box center [206, 135] width 96 height 7
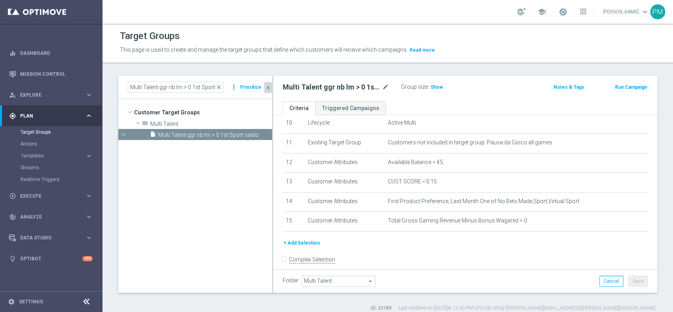
click at [301, 243] on button "+ Add Selection" at bounding box center [302, 243] width 38 height 9
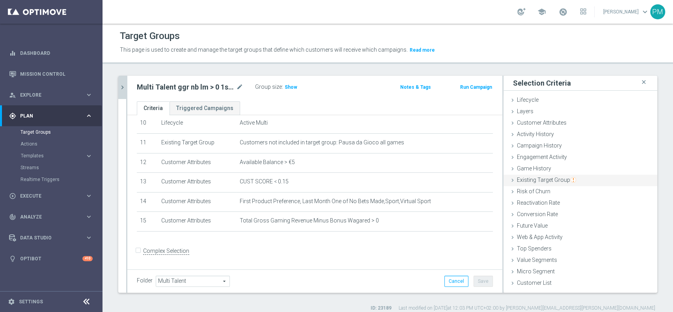
click at [558, 177] on span "Existing Target Group" at bounding box center [546, 180] width 59 height 6
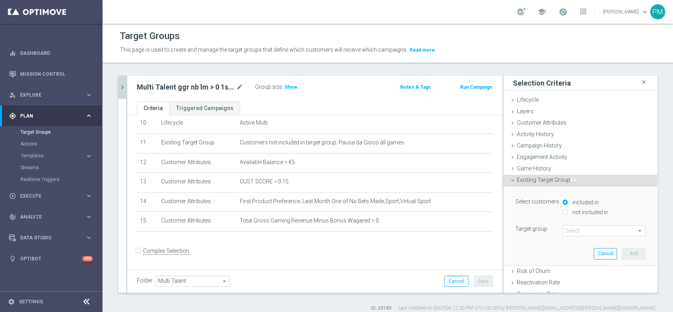
click at [563, 211] on input "not included in" at bounding box center [565, 211] width 5 height 5
radio input "true"
click at [573, 235] on span at bounding box center [604, 231] width 82 height 10
drag, startPoint x: 573, startPoint y: 235, endPoint x: 576, endPoint y: 230, distance: 6.2
click at [0, 0] on input "search" at bounding box center [0, 0] width 0 height 0
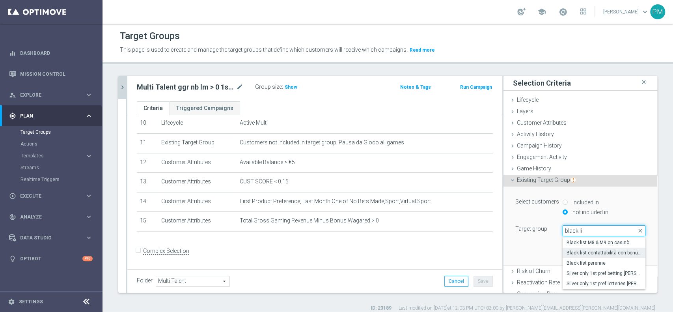
type input "black li"
click at [585, 255] on span "Black list contattabilità con bonus free" at bounding box center [604, 253] width 75 height 6
type input "Black list contattabilità con bonus free"
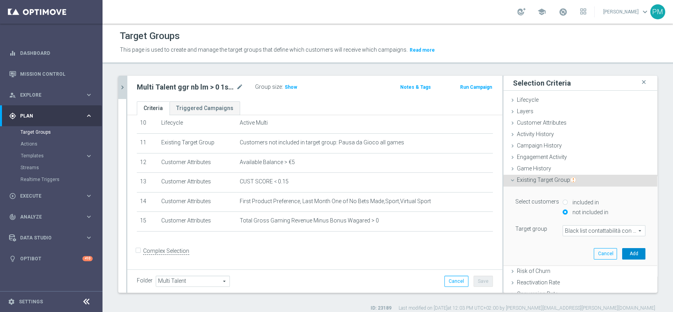
click at [622, 252] on button "Add" at bounding box center [633, 253] width 23 height 11
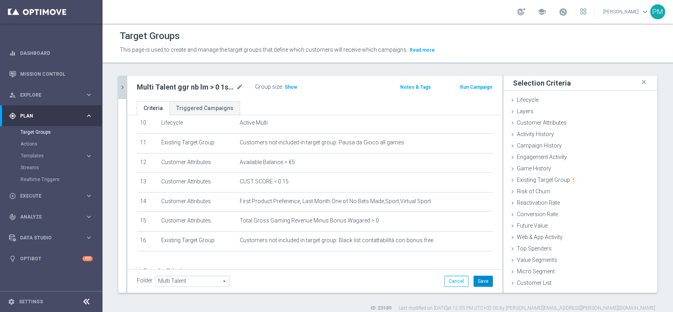
click at [476, 281] on button "Save" at bounding box center [482, 281] width 19 height 11
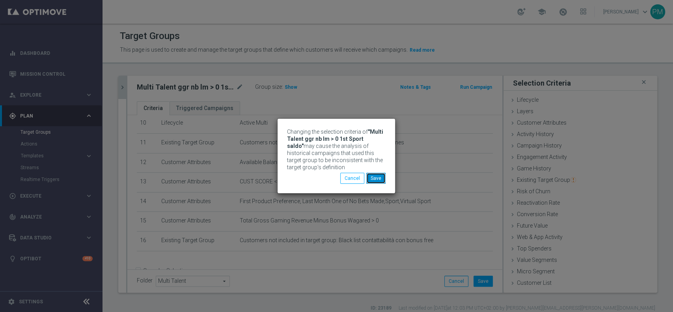
click at [375, 175] on button "Save" at bounding box center [375, 178] width 19 height 11
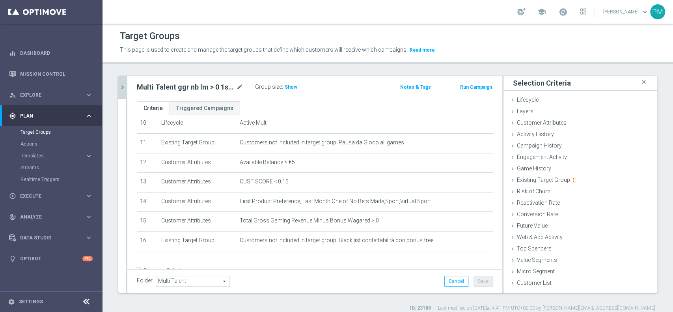
click at [122, 88] on icon "chevron_right" at bounding box center [122, 87] width 7 height 7
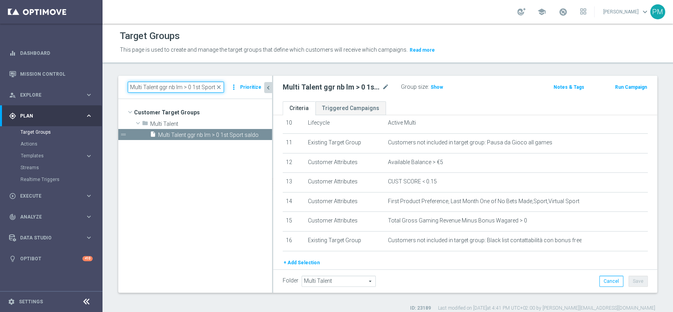
click at [172, 85] on input "Multi Talent ggr nb lm > 0 1st Sport saldo" at bounding box center [176, 87] width 96 height 11
paste input "Master Low 1st Sport lm"
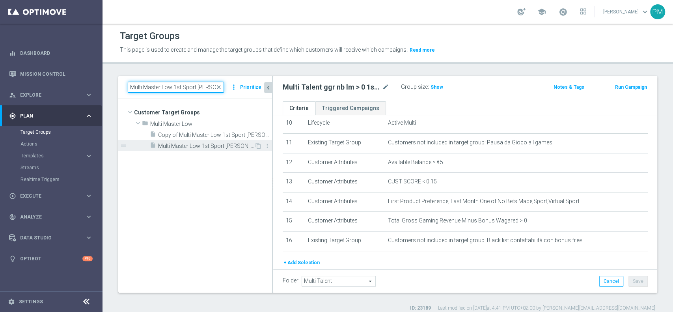
type input "Multi Master Low 1st Sport lm saldo"
click at [205, 145] on span "Multi Master Low 1st Sport lm saldo" at bounding box center [206, 146] width 96 height 7
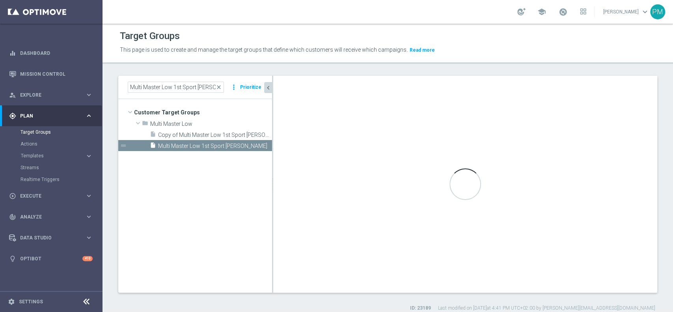
type input "Multi Master Low"
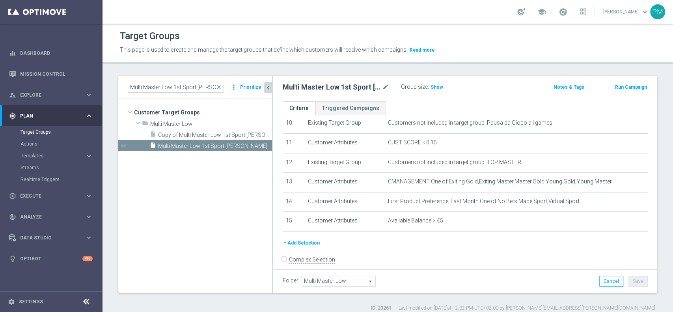
click at [308, 245] on button "+ Add Selection" at bounding box center [302, 243] width 38 height 9
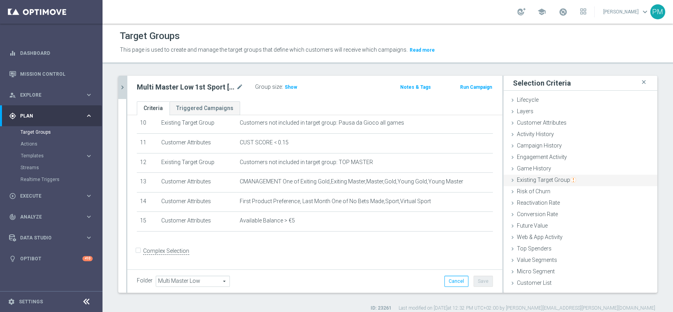
click at [537, 178] on span "Existing Target Group" at bounding box center [546, 180] width 59 height 6
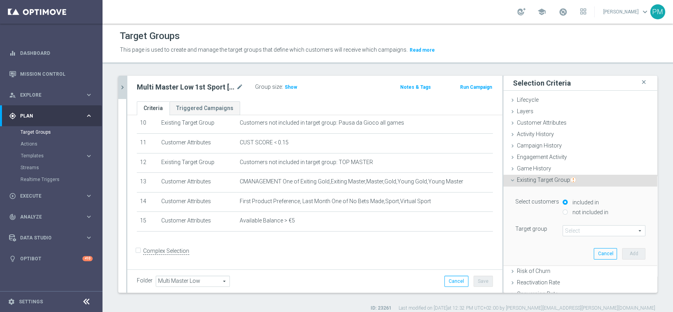
click at [570, 209] on label "not included in" at bounding box center [589, 212] width 38 height 7
click at [568, 209] on input "not included in" at bounding box center [565, 211] width 5 height 5
radio input "true"
click at [570, 229] on span at bounding box center [604, 231] width 82 height 10
click at [0, 0] on input "search" at bounding box center [0, 0] width 0 height 0
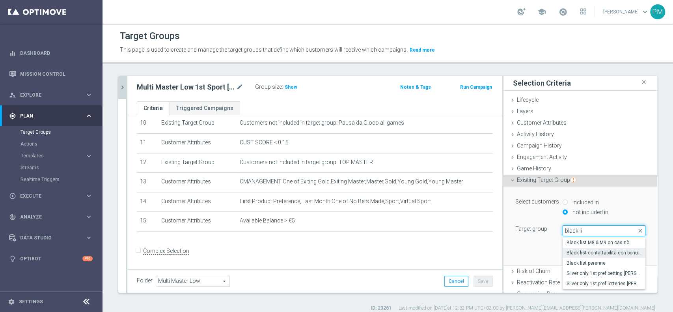
type input "black li"
click at [579, 252] on span "Black list contattabilità con bonus free" at bounding box center [604, 253] width 75 height 6
type input "Black list contattabilità con bonus free"
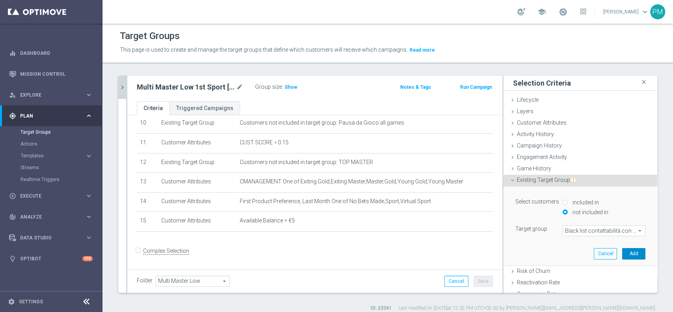
click at [622, 256] on button "Add" at bounding box center [633, 253] width 23 height 11
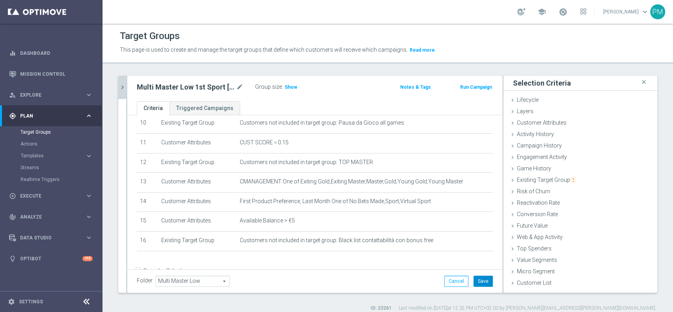
click at [473, 281] on button "Save" at bounding box center [482, 281] width 19 height 11
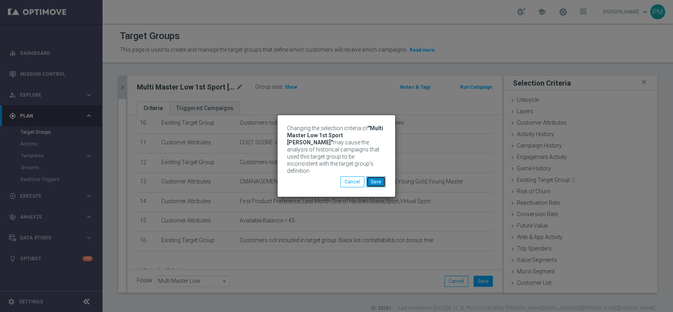
click at [378, 177] on button "Save" at bounding box center [375, 181] width 19 height 11
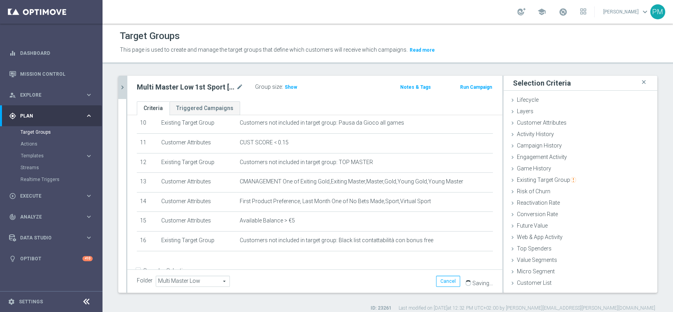
click at [121, 84] on icon "chevron_right" at bounding box center [122, 87] width 7 height 7
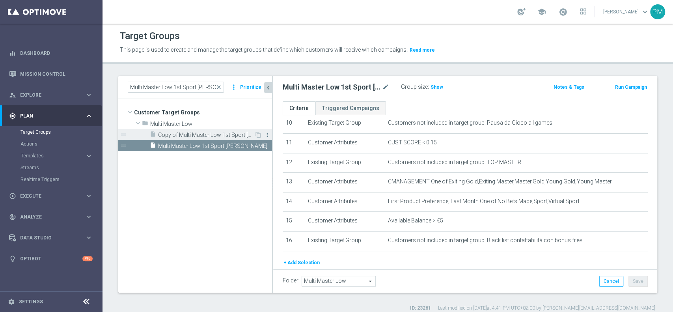
click at [268, 136] on icon "more_vert" at bounding box center [267, 135] width 6 height 6
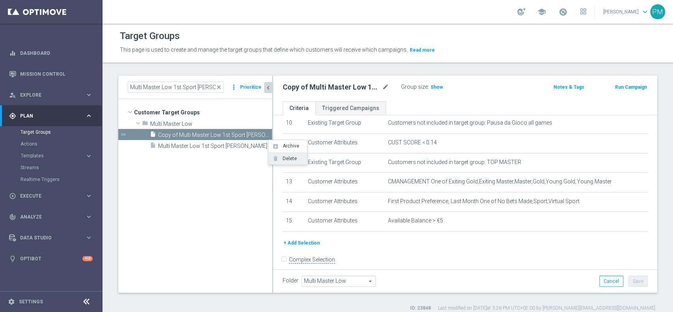
click at [287, 160] on span "Delete" at bounding box center [288, 159] width 17 height 6
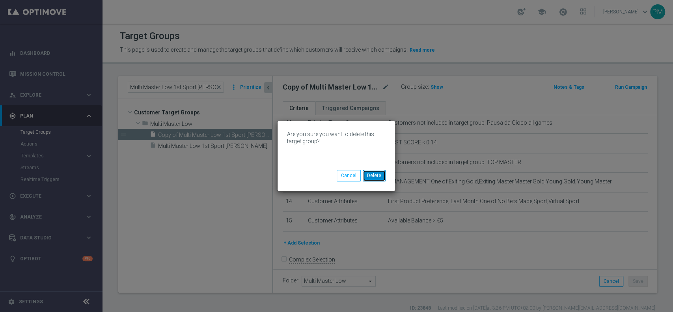
click at [375, 176] on button "Delete" at bounding box center [374, 175] width 23 height 11
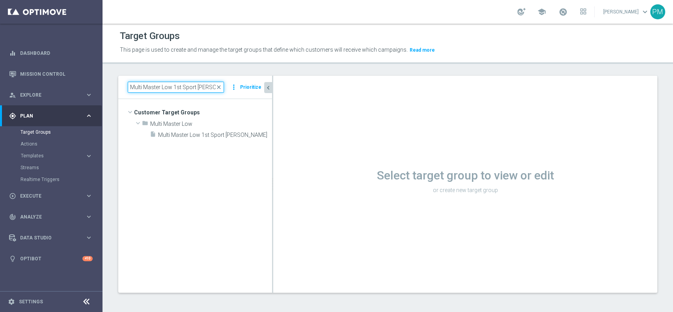
click at [181, 84] on input "Multi Master Low 1st Sport lm saldo" at bounding box center [176, 87] width 96 height 11
paste input "NO"
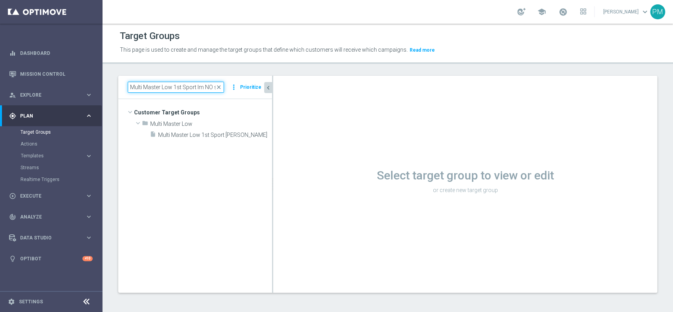
scroll to position [0, 9]
type input "Multi Master Low 1st Sport lm NO saldo"
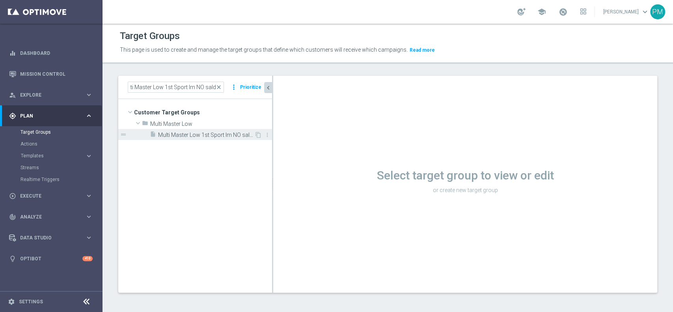
click at [190, 135] on span "Multi Master Low 1st Sport lm NO saldo" at bounding box center [206, 135] width 96 height 7
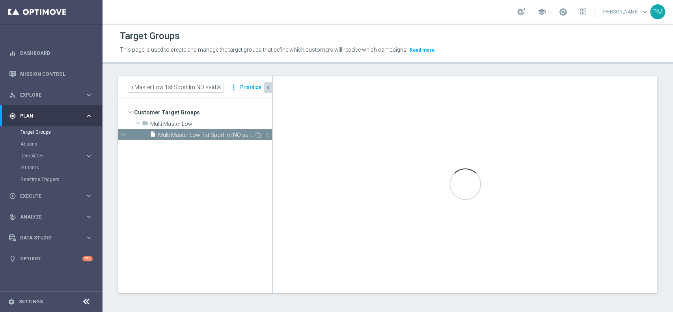
scroll to position [0, 0]
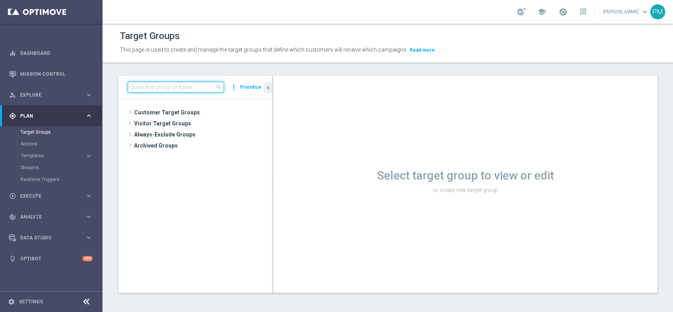
click at [196, 84] on input at bounding box center [176, 87] width 96 height 11
paste input "Multi Master Low 1st Sport lm NO saldo"
type input "Multi Master Low 1st Sport lm NO saldo"
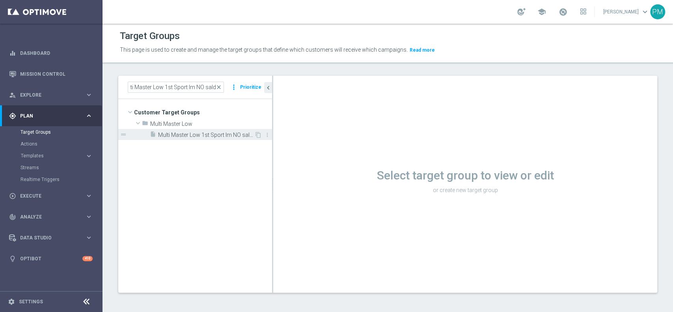
click at [196, 136] on span "Multi Master Low 1st Sport lm NO saldo" at bounding box center [206, 135] width 96 height 7
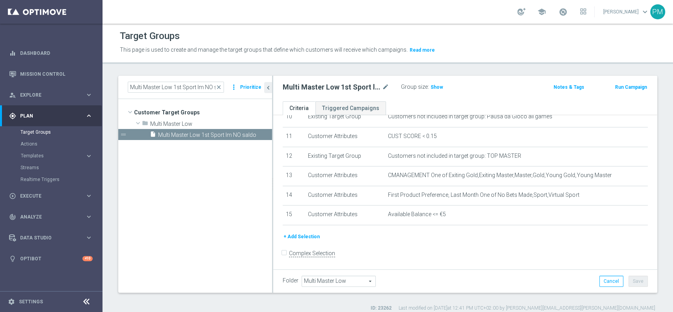
scroll to position [212, 0]
click at [310, 238] on button "+ Add Selection" at bounding box center [302, 235] width 38 height 9
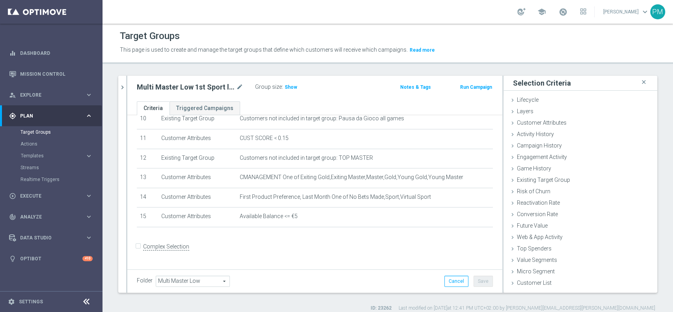
scroll to position [205, 0]
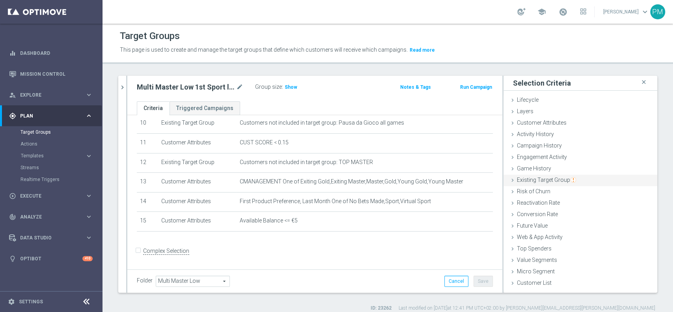
click at [553, 180] on span "Existing Target Group" at bounding box center [546, 180] width 59 height 6
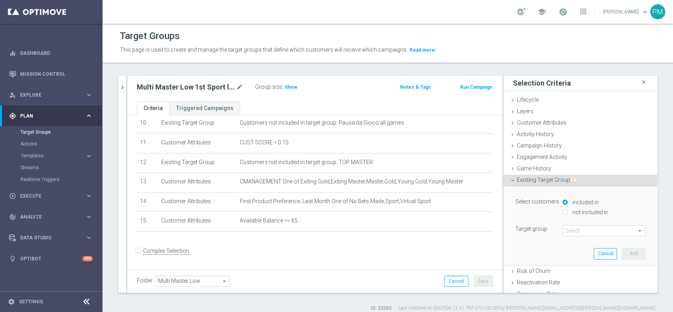
click at [570, 209] on label "not included in" at bounding box center [589, 212] width 38 height 7
click at [565, 209] on input "not included in" at bounding box center [565, 211] width 5 height 5
radio input "true"
click at [568, 228] on span at bounding box center [604, 231] width 82 height 10
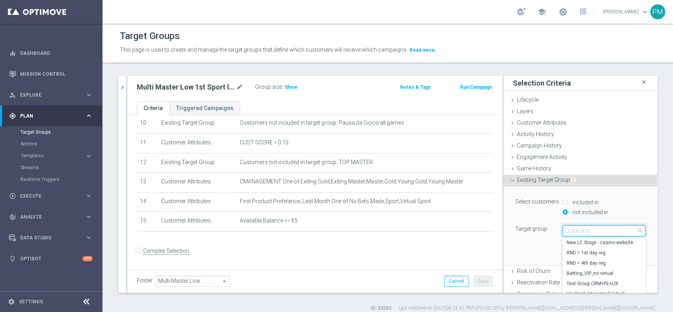
click at [568, 228] on input "search" at bounding box center [604, 230] width 83 height 11
type input "black lis"
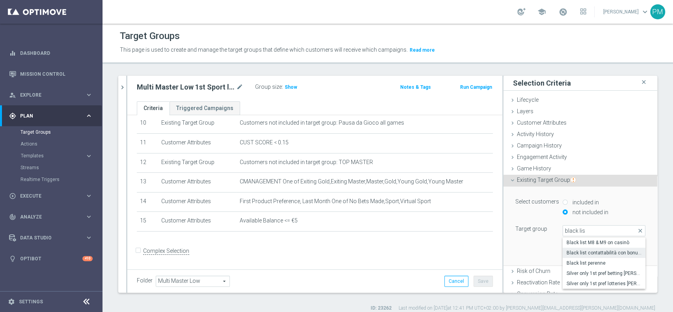
click at [580, 251] on span "Black list contattabilità con bonus free" at bounding box center [604, 253] width 75 height 6
type input "Black list contattabilità con bonus free"
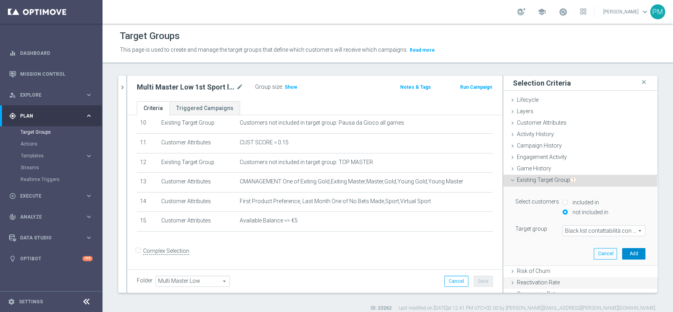
drag, startPoint x: 609, startPoint y: 255, endPoint x: 602, endPoint y: 255, distance: 7.5
click at [622, 255] on button "Add" at bounding box center [633, 253] width 23 height 11
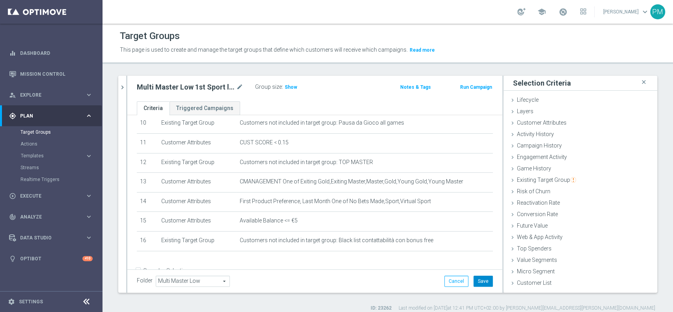
click at [476, 277] on button "Save" at bounding box center [482, 281] width 19 height 11
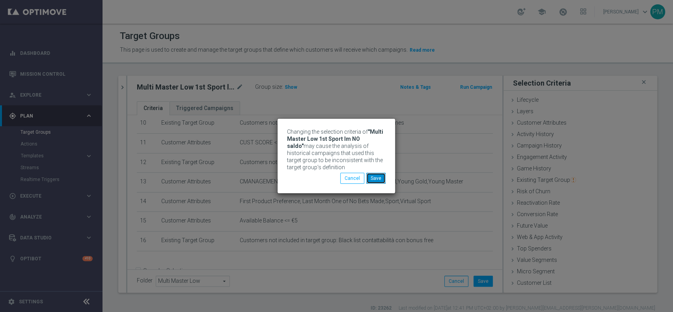
click at [378, 181] on button "Save" at bounding box center [375, 178] width 19 height 11
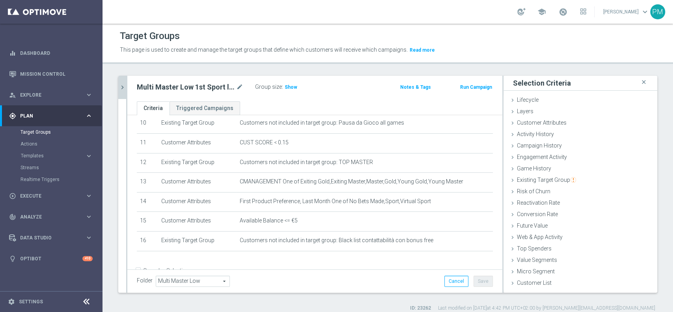
click at [122, 87] on icon "chevron_right" at bounding box center [122, 87] width 7 height 7
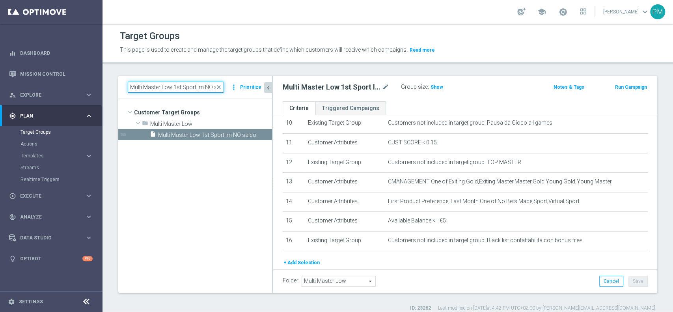
click at [178, 89] on input "Multi Master Low 1st Sport lm NO saldo" at bounding box center [176, 87] width 96 height 11
paste input "Reactivated Talent ggr nb lm > 0 1st Sport lm"
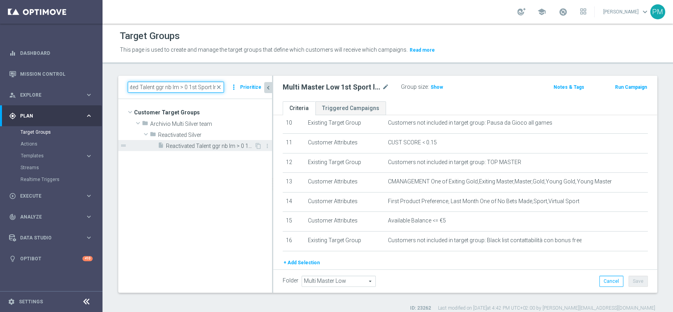
type input "Reactivated Talent ggr nb lm > 0 1st Sport lm"
click at [200, 147] on span "Reactivated Talent ggr nb lm > 0 1st Sport lm" at bounding box center [210, 146] width 88 height 7
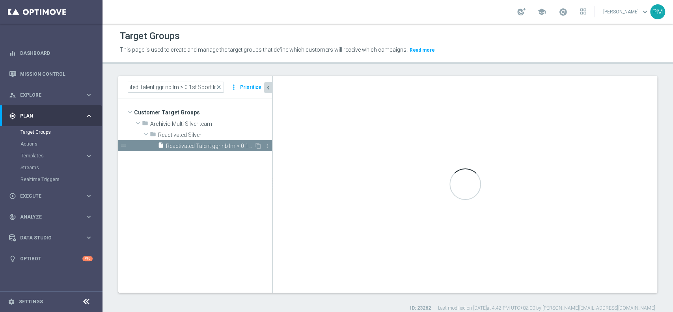
scroll to position [0, 0]
type input "Reactivated Silver"
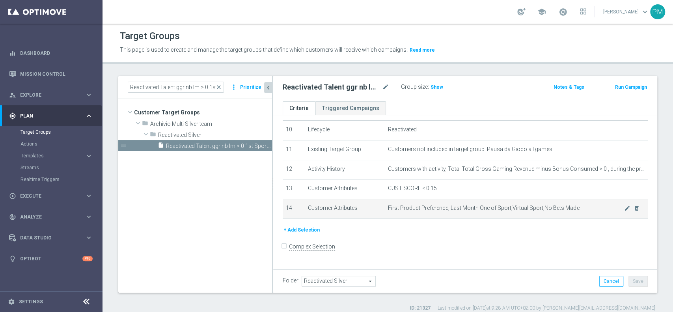
scroll to position [194, 0]
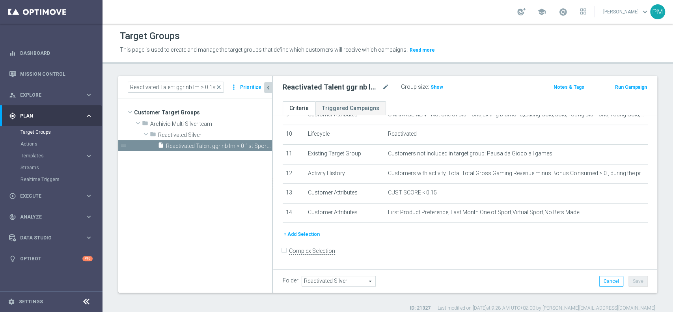
click at [302, 232] on button "+ Add Selection" at bounding box center [302, 234] width 38 height 9
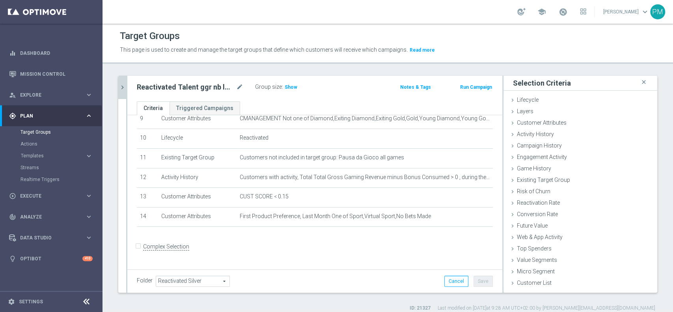
scroll to position [186, 0]
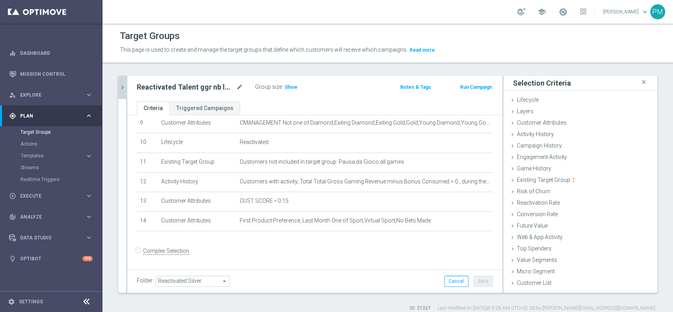
drag, startPoint x: 543, startPoint y: 177, endPoint x: 548, endPoint y: 186, distance: 10.6
click at [543, 178] on span "Existing Target Group" at bounding box center [546, 180] width 59 height 6
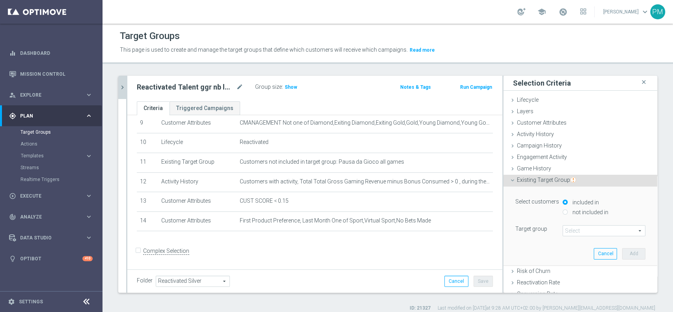
click at [563, 213] on input "not included in" at bounding box center [565, 211] width 5 height 5
radio input "true"
click at [568, 234] on span at bounding box center [604, 231] width 82 height 10
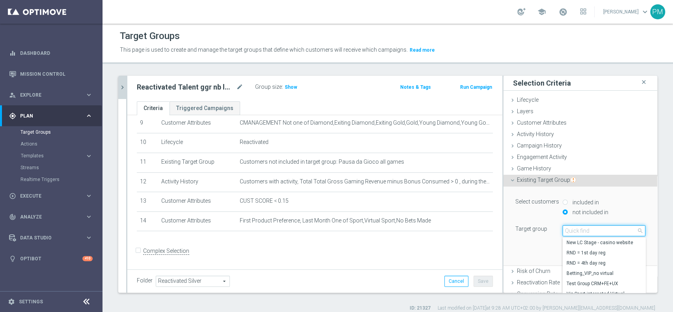
click at [568, 234] on input "search" at bounding box center [604, 230] width 83 height 11
type input "black li"
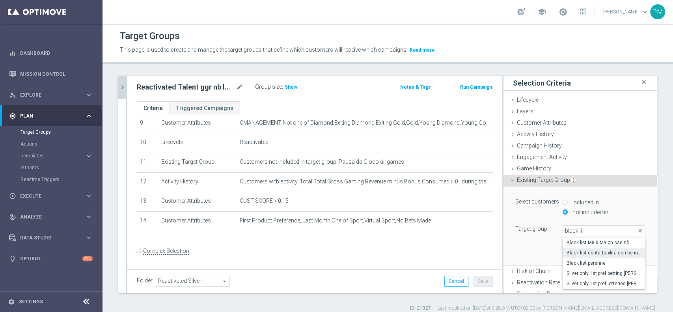
click at [576, 252] on span "Black list contattabilità con bonus free" at bounding box center [604, 253] width 75 height 6
type input "Black list contattabilità con bonus free"
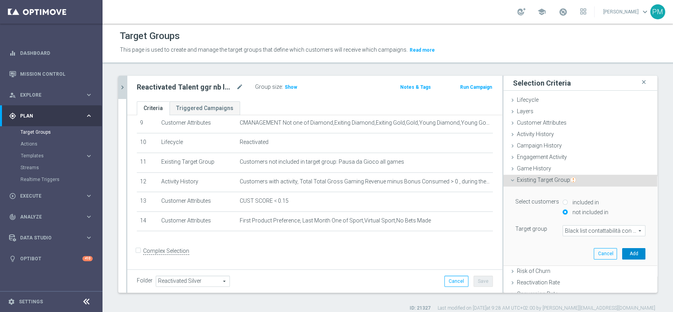
click at [622, 253] on button "Add" at bounding box center [633, 253] width 23 height 11
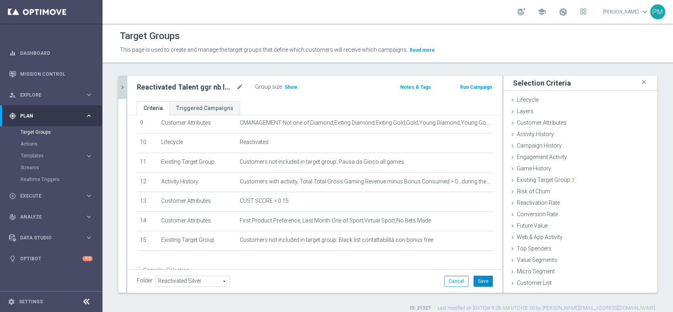
click at [479, 277] on button "Save" at bounding box center [482, 281] width 19 height 11
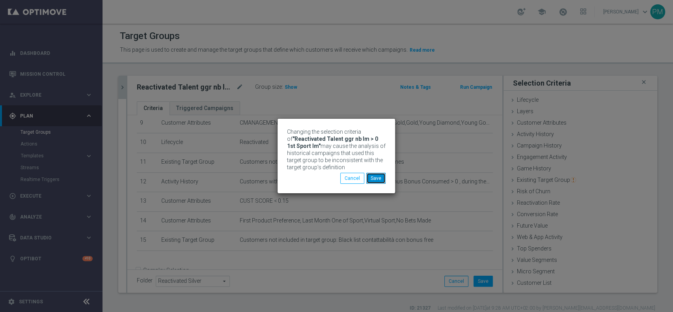
click at [382, 175] on button "Save" at bounding box center [375, 178] width 19 height 11
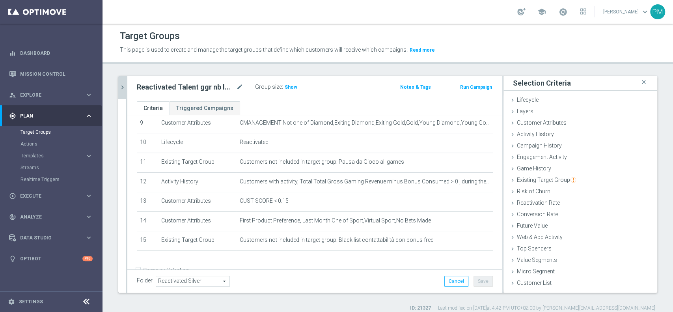
click at [121, 90] on icon "chevron_right" at bounding box center [122, 87] width 7 height 7
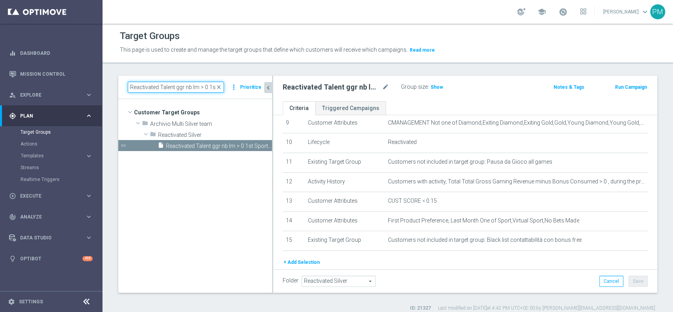
click at [177, 86] on input "Reactivated Talent ggr nb lm > 0 1st Sport lm" at bounding box center [176, 87] width 96 height 11
click at [178, 86] on input "Reactivated Talent ggr nb lm > 0 1st Sport lm" at bounding box center [176, 87] width 96 height 11
paste input "Master Low 1st Sport"
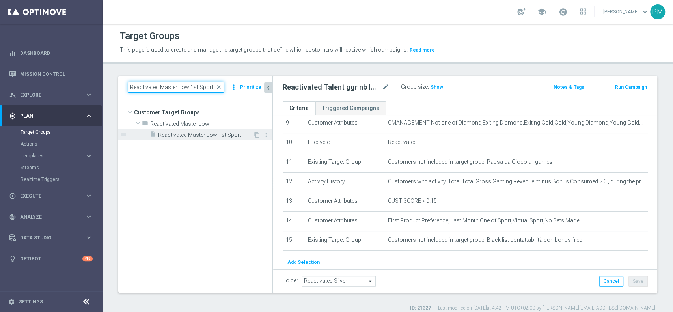
type input "Reactivated Master Low 1st Sport"
click at [185, 131] on div "insert_drive_file Reactivated Master Low 1st Sport" at bounding box center [201, 134] width 103 height 11
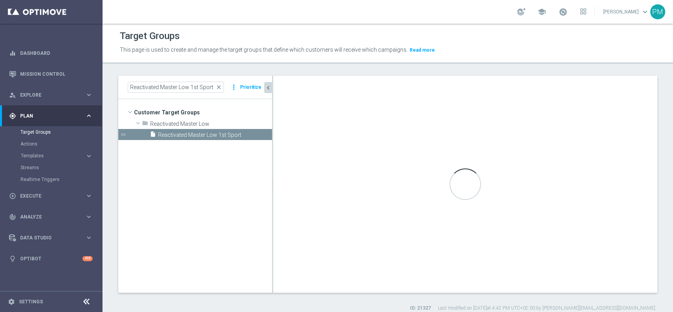
type input "Reactivated Master Low"
